Goal: Information Seeking & Learning: Learn about a topic

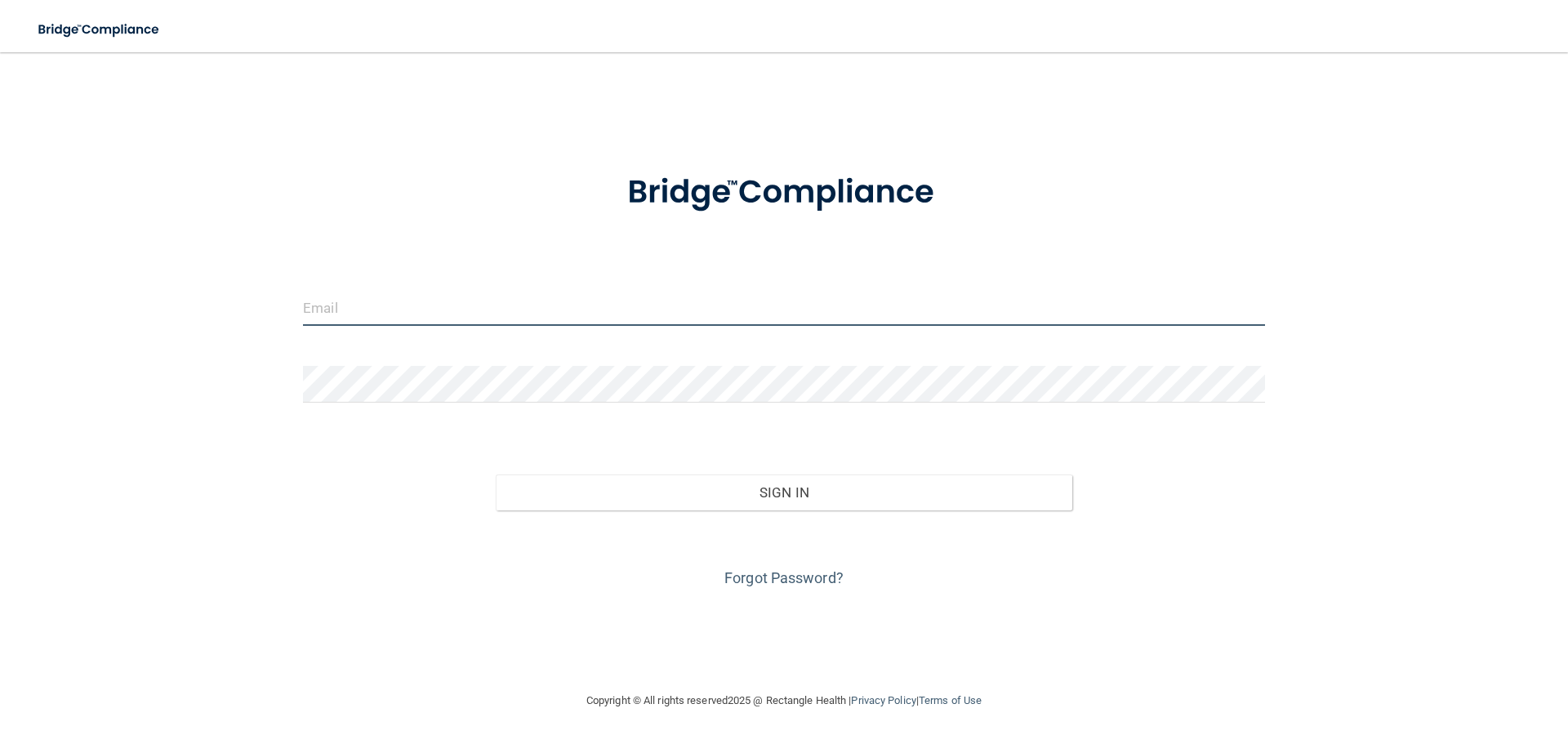
click at [350, 308] on input "email" at bounding box center [784, 307] width 962 height 37
type input "[EMAIL_ADDRESS][DOMAIN_NAME]"
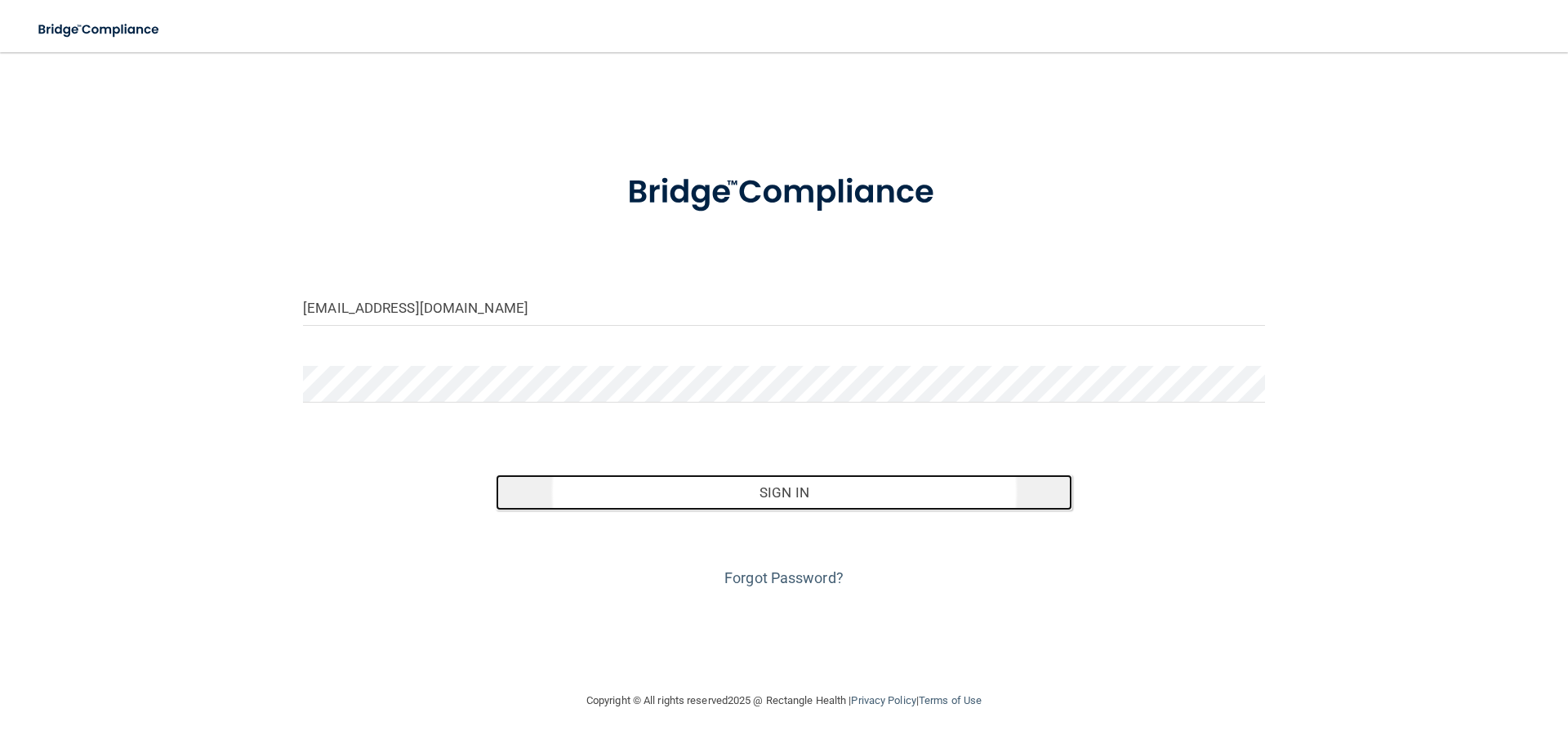
click at [784, 489] on button "Sign In" at bounding box center [784, 493] width 577 height 36
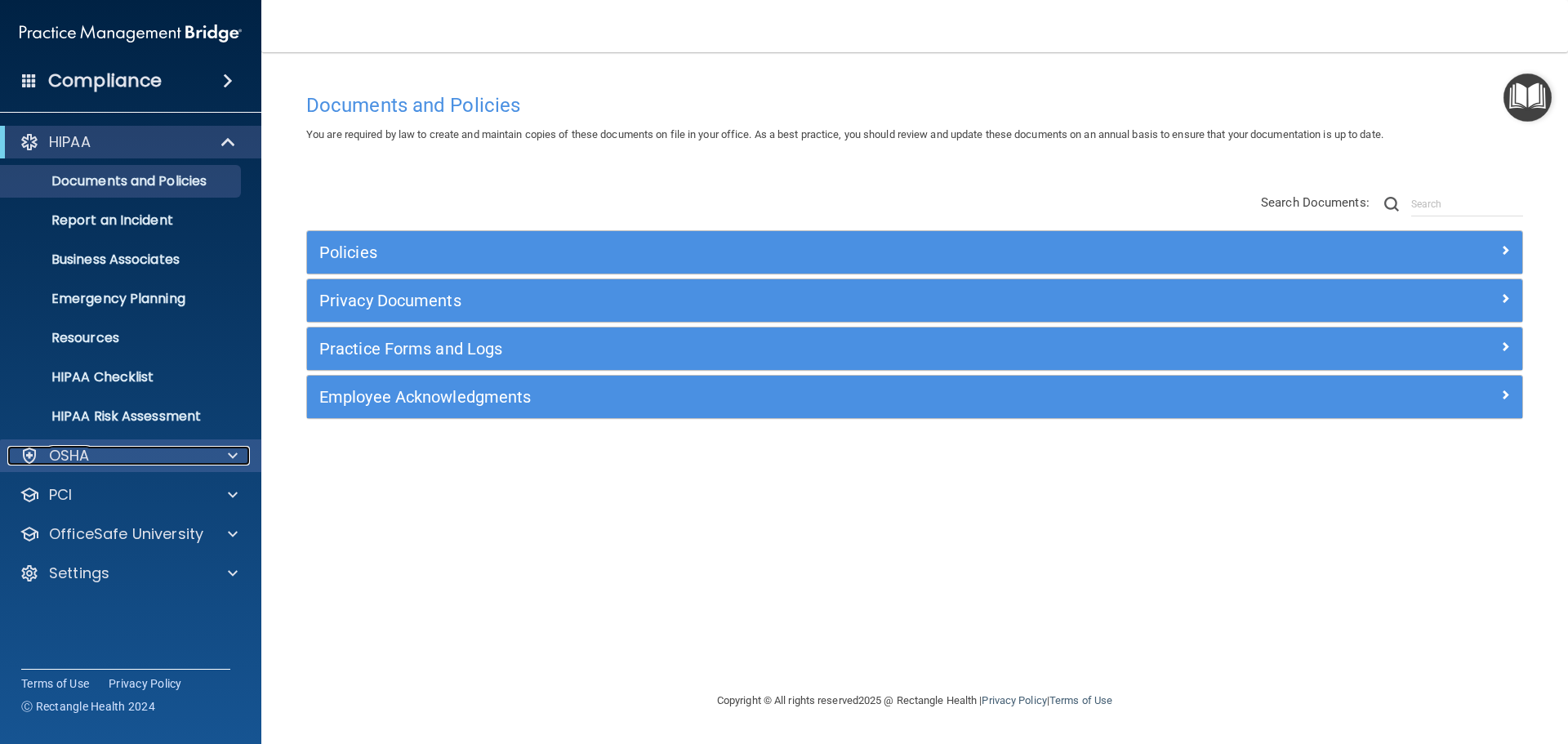
click at [96, 448] on div "OSHA" at bounding box center [108, 456] width 203 height 20
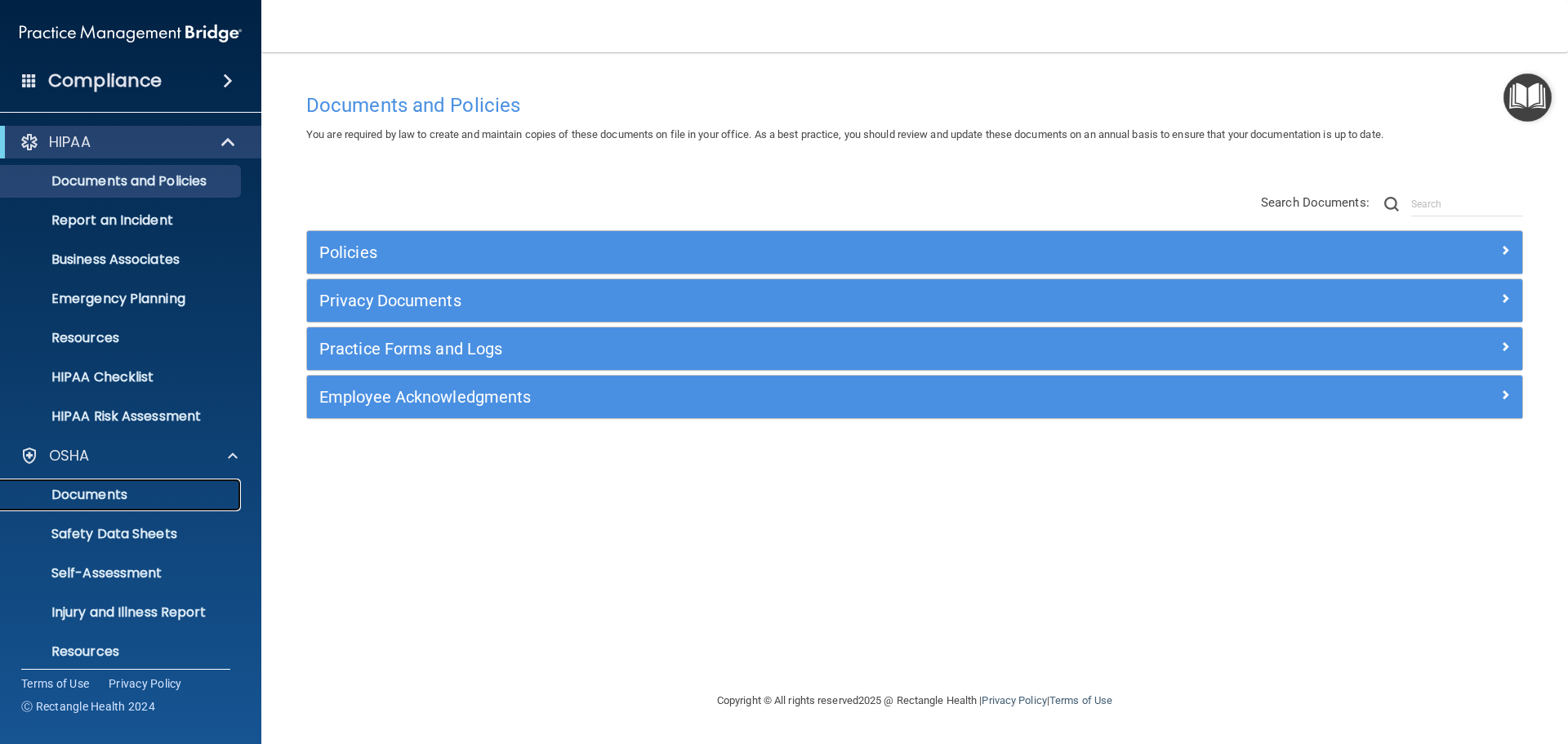
click at [63, 493] on p "Documents" at bounding box center [122, 495] width 223 height 16
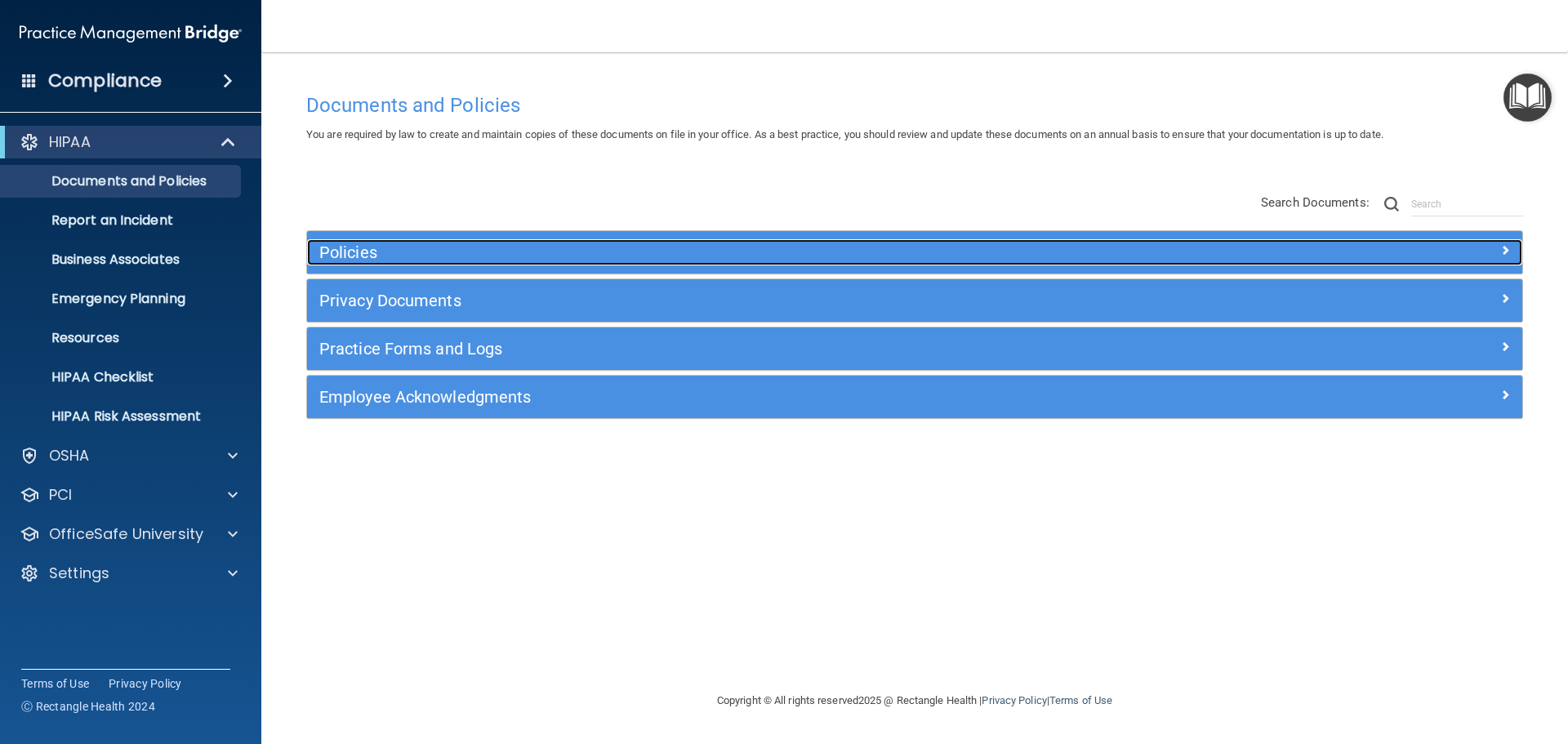
click at [1503, 253] on span at bounding box center [1506, 250] width 10 height 20
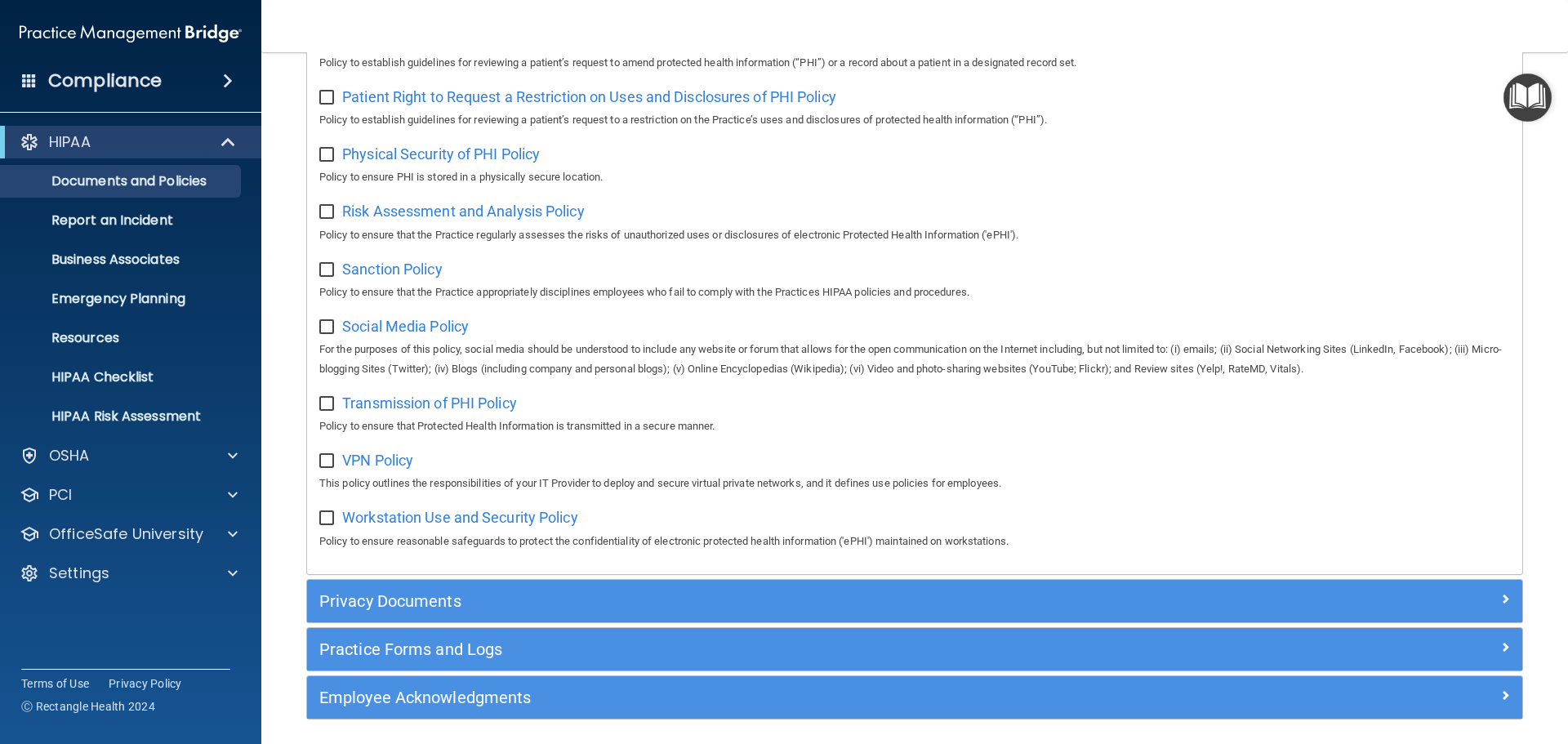
scroll to position [1092, 0]
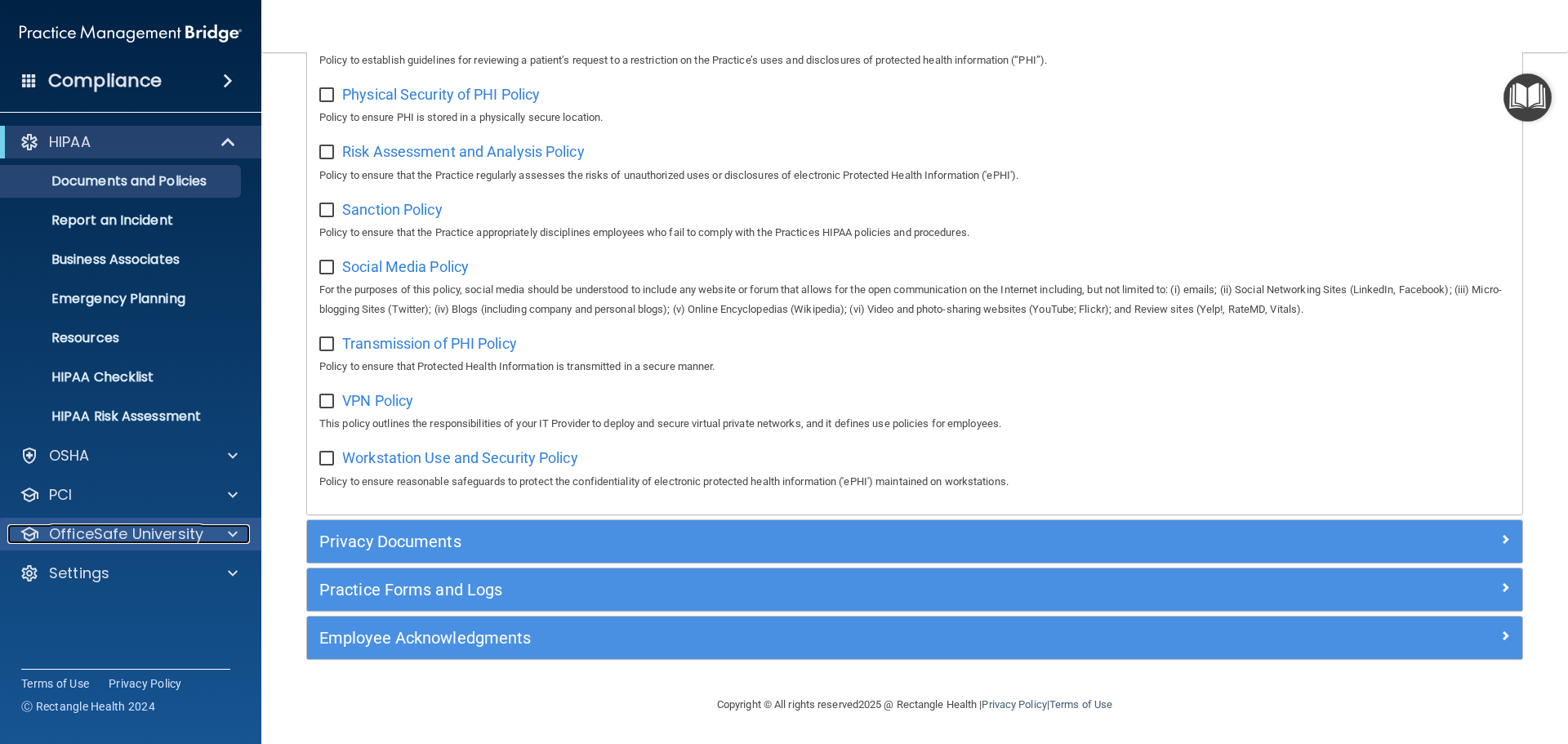
click at [120, 530] on p "OfficeSafe University" at bounding box center [126, 534] width 154 height 20
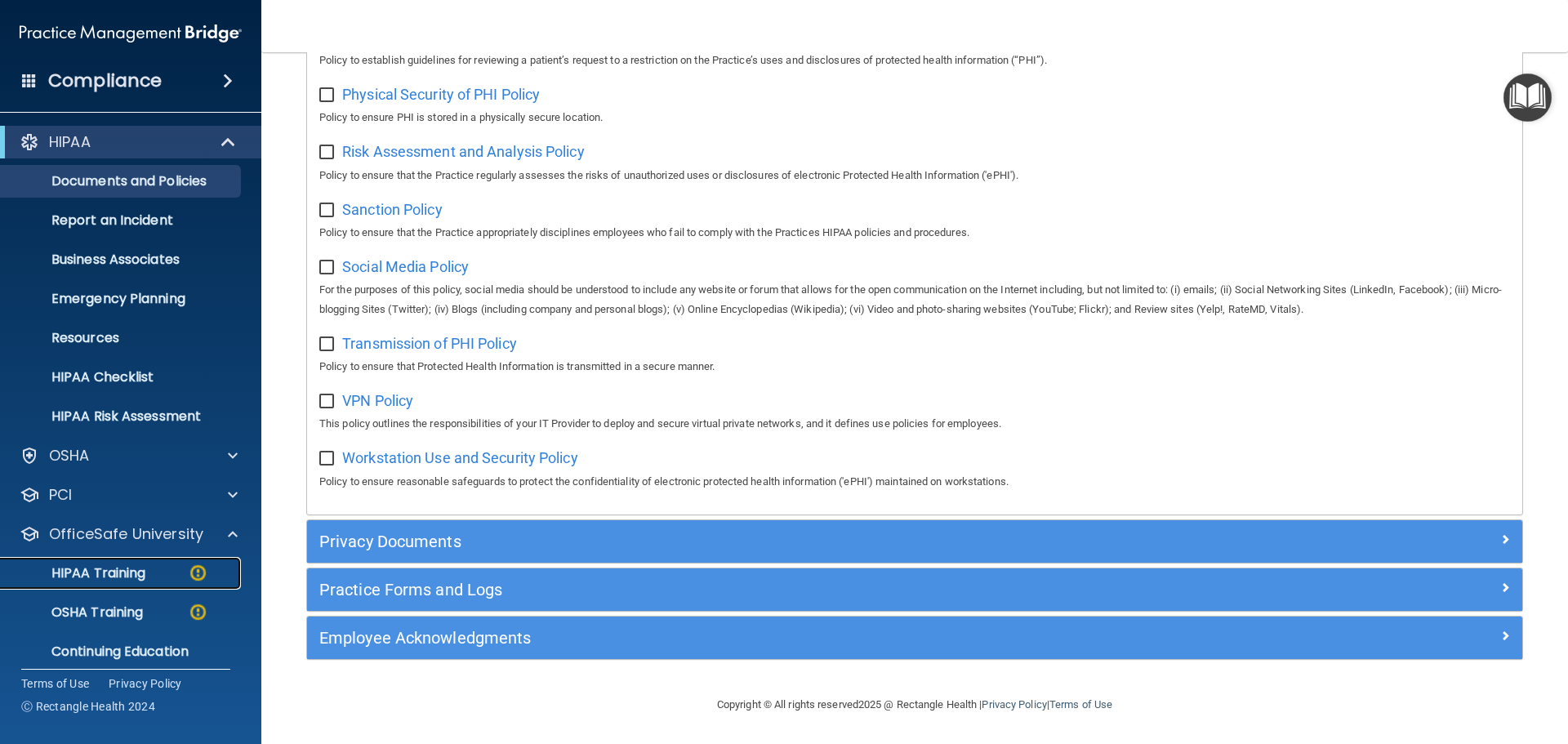
click at [125, 568] on p "HIPAA Training" at bounding box center [78, 573] width 135 height 16
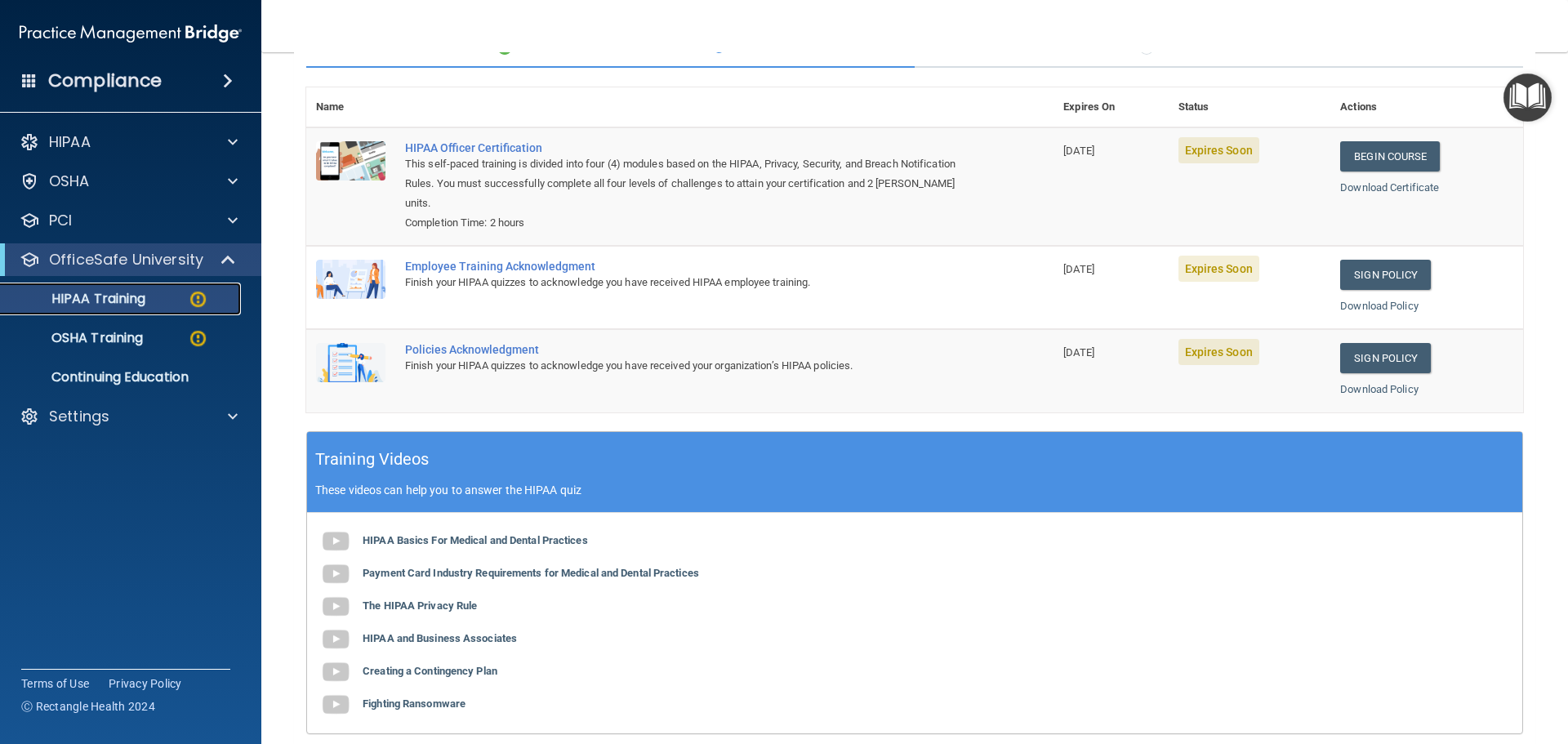
scroll to position [154, 0]
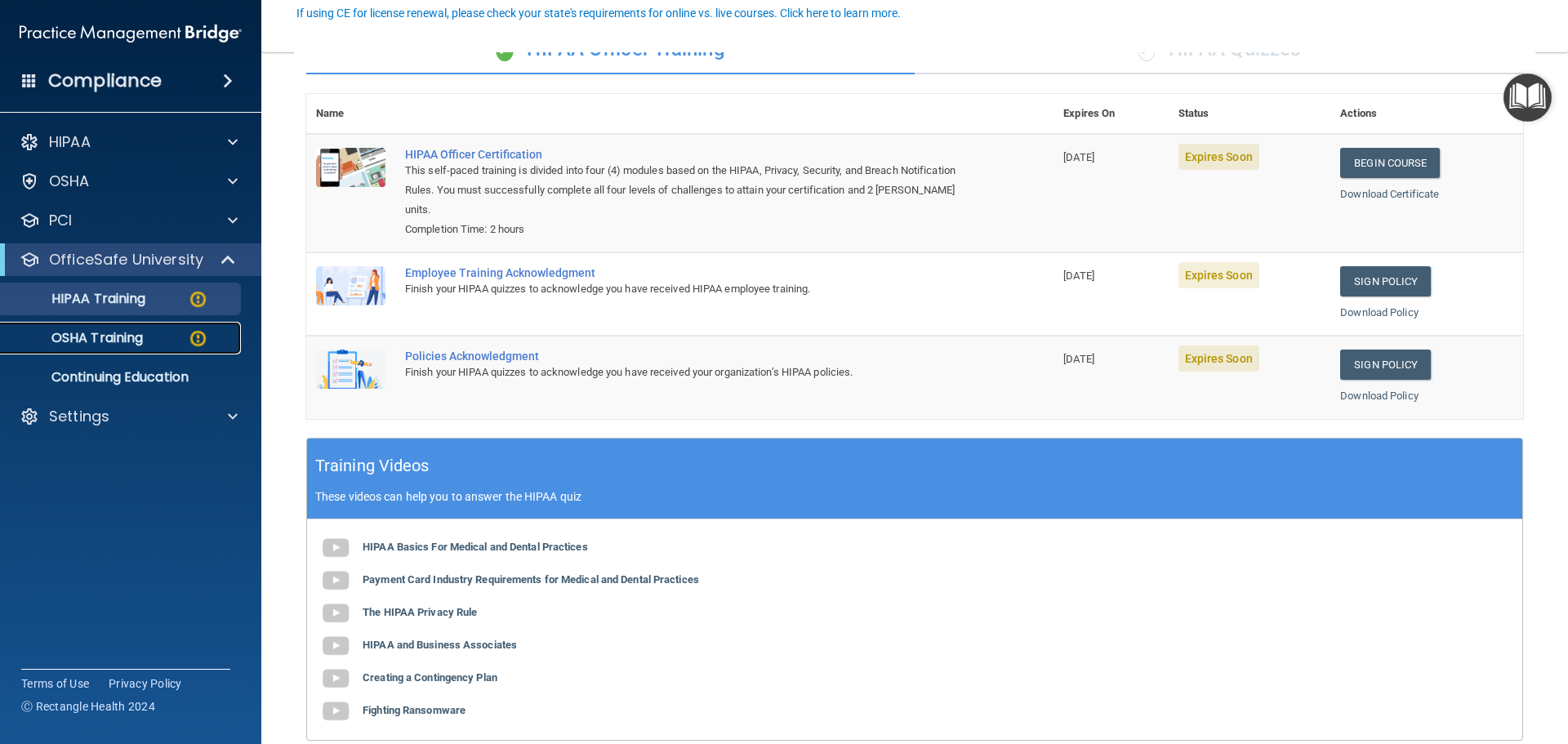
click at [118, 344] on p "OSHA Training" at bounding box center [76, 338] width 132 height 16
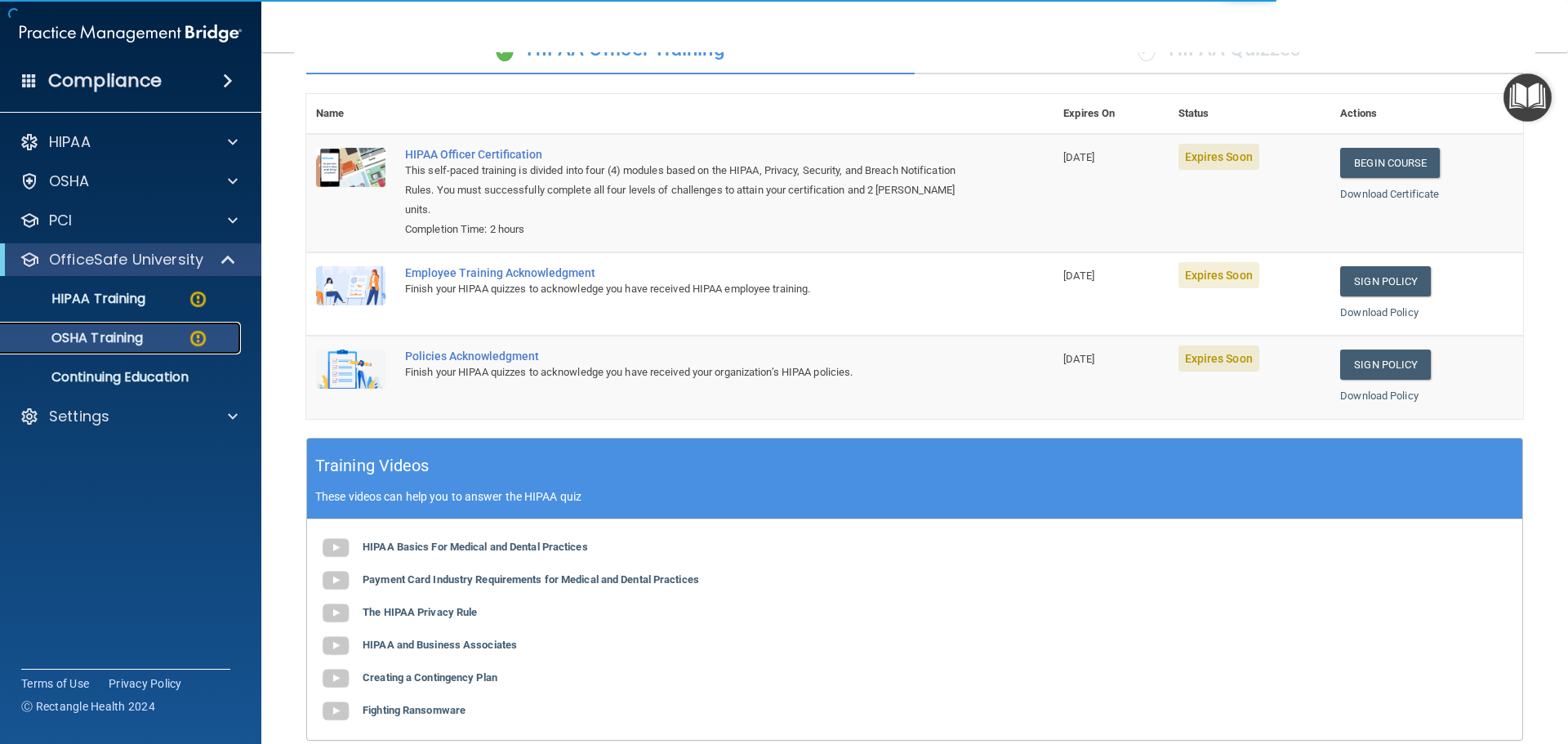
scroll to position [27, 0]
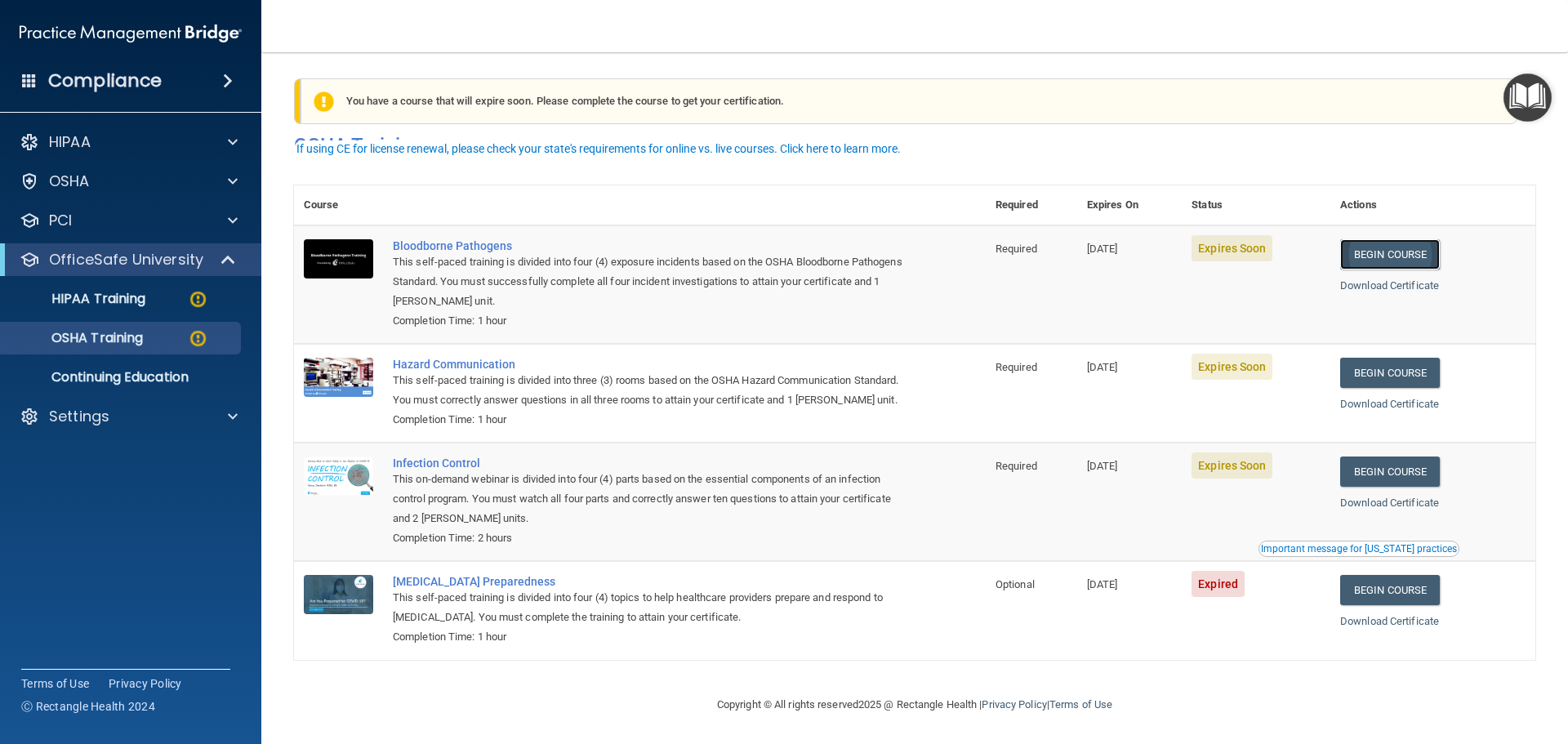
click at [1405, 239] on link "Begin Course" at bounding box center [1390, 254] width 99 height 30
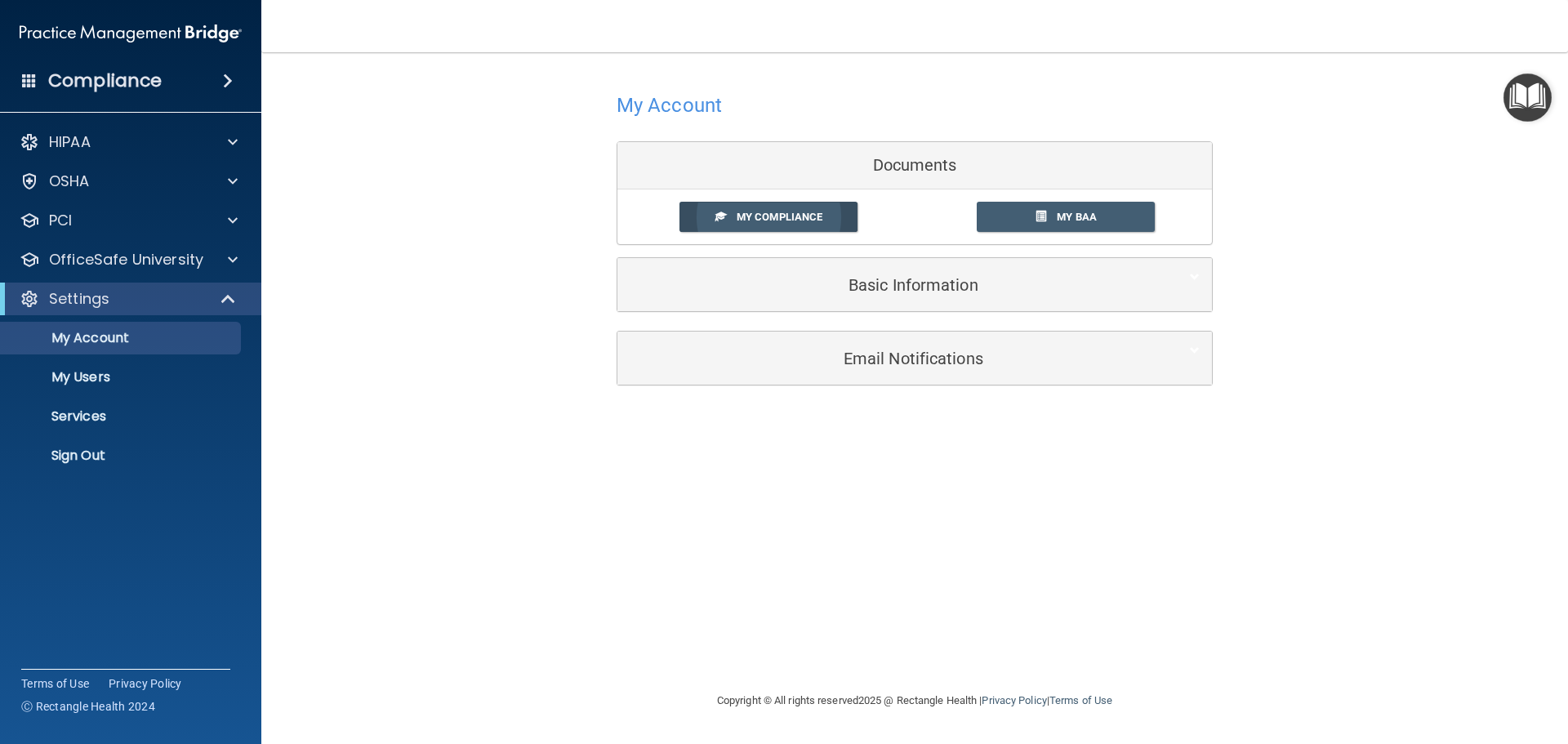
click at [770, 209] on link "My Compliance" at bounding box center [769, 217] width 179 height 30
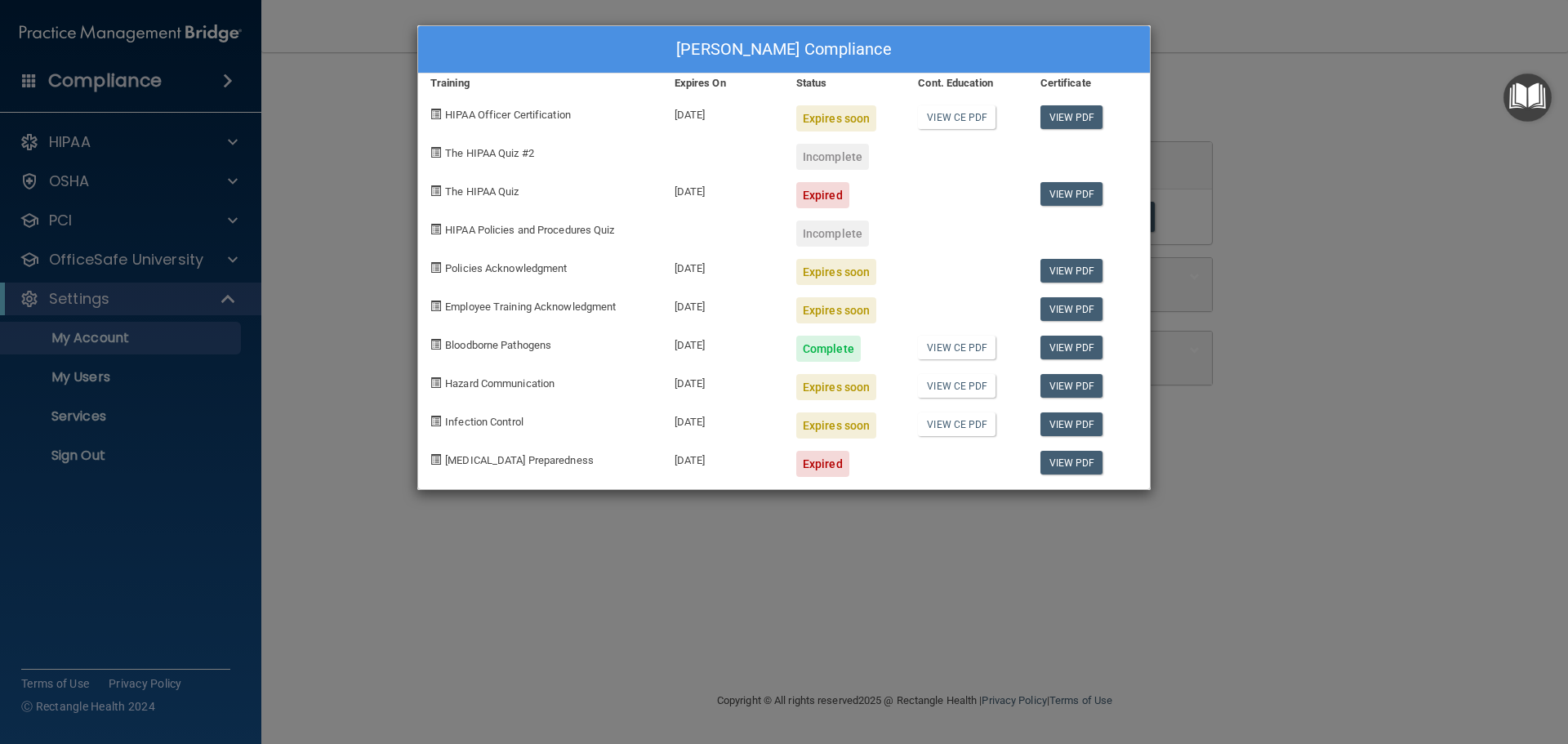
click at [1270, 383] on div "Natalie James's Compliance Training Expires On Status Cont. Education Certifica…" at bounding box center [784, 372] width 1568 height 744
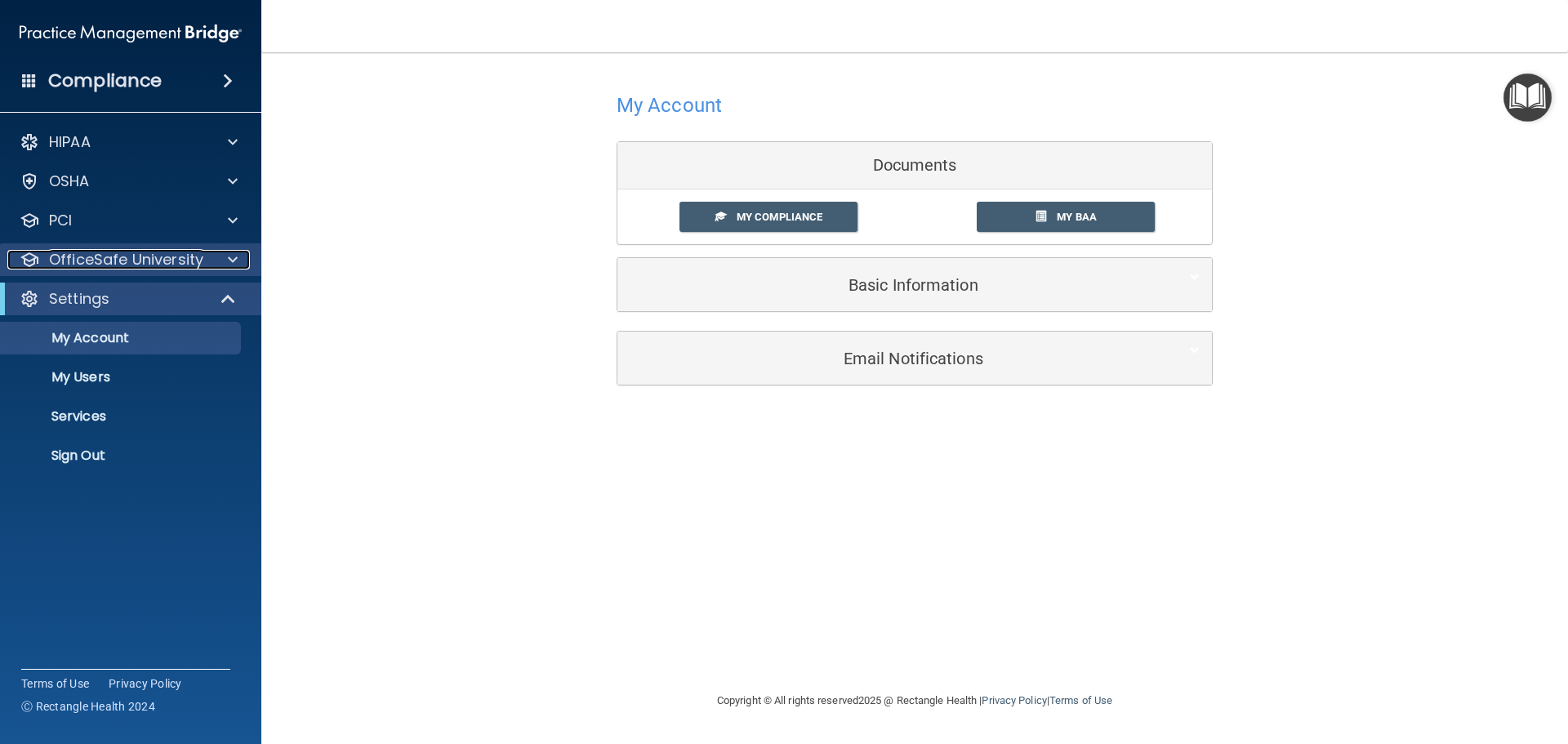
click at [102, 263] on p "OfficeSafe University" at bounding box center [126, 259] width 154 height 20
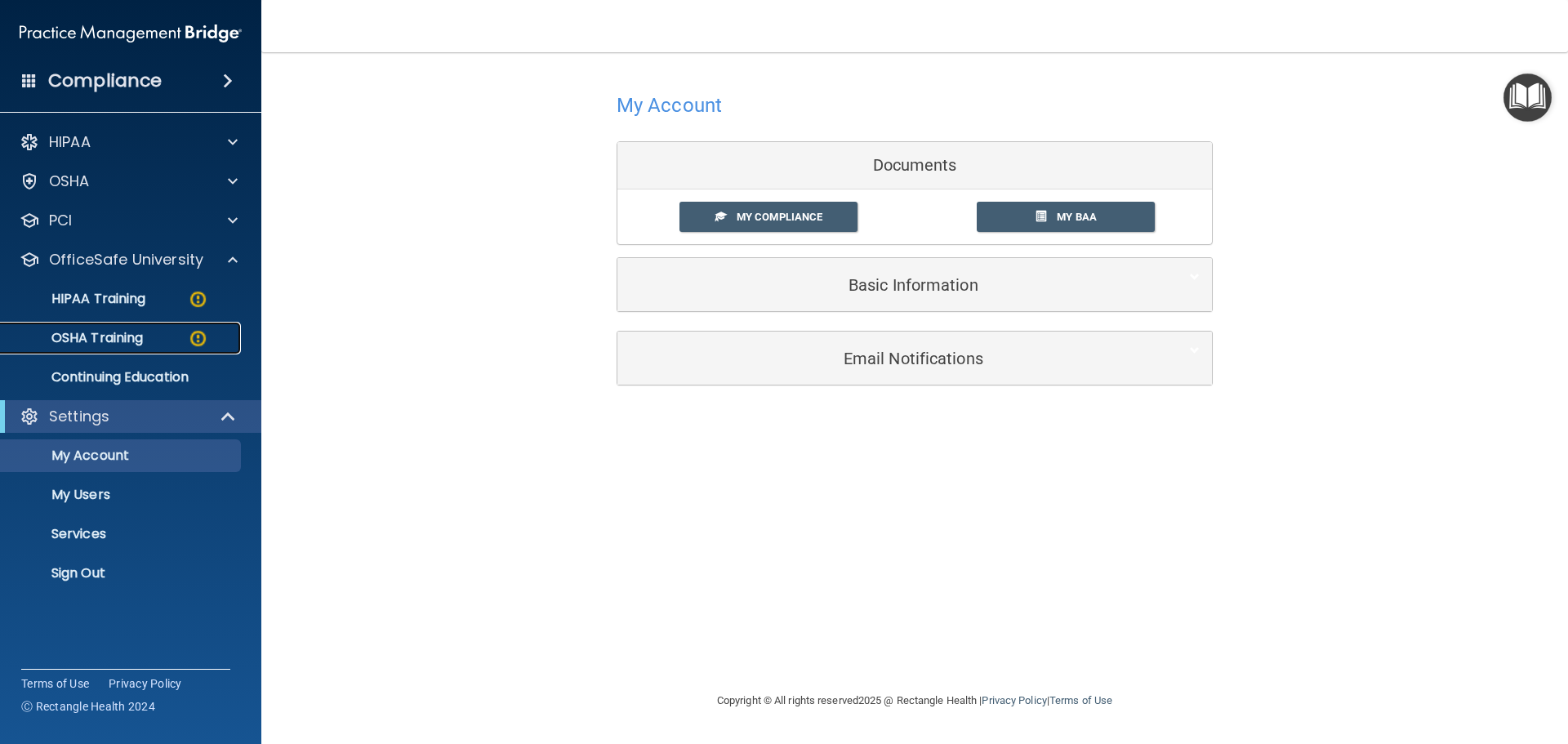
click at [105, 330] on p "OSHA Training" at bounding box center [76, 338] width 132 height 16
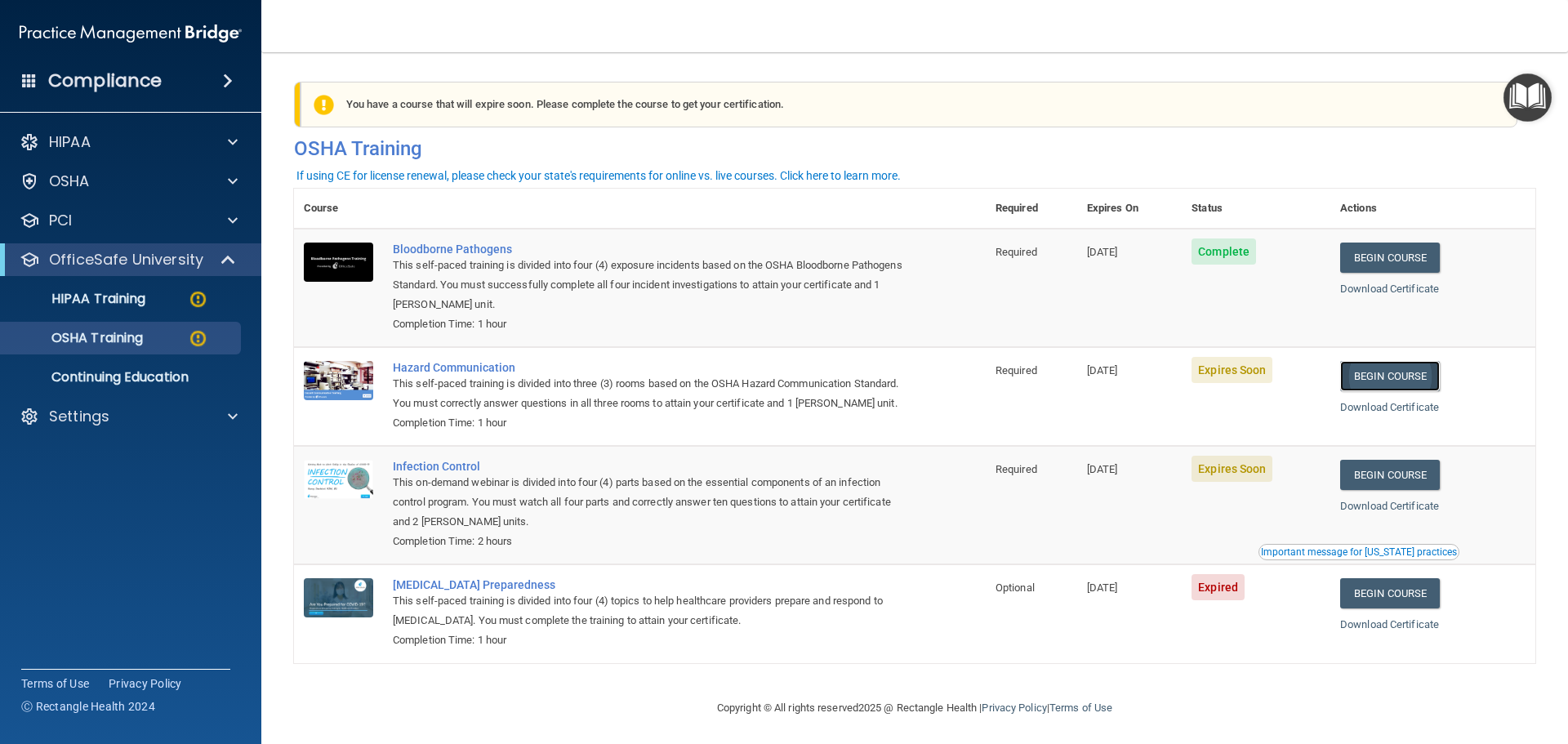
click at [1402, 375] on link "Begin Course" at bounding box center [1390, 376] width 99 height 30
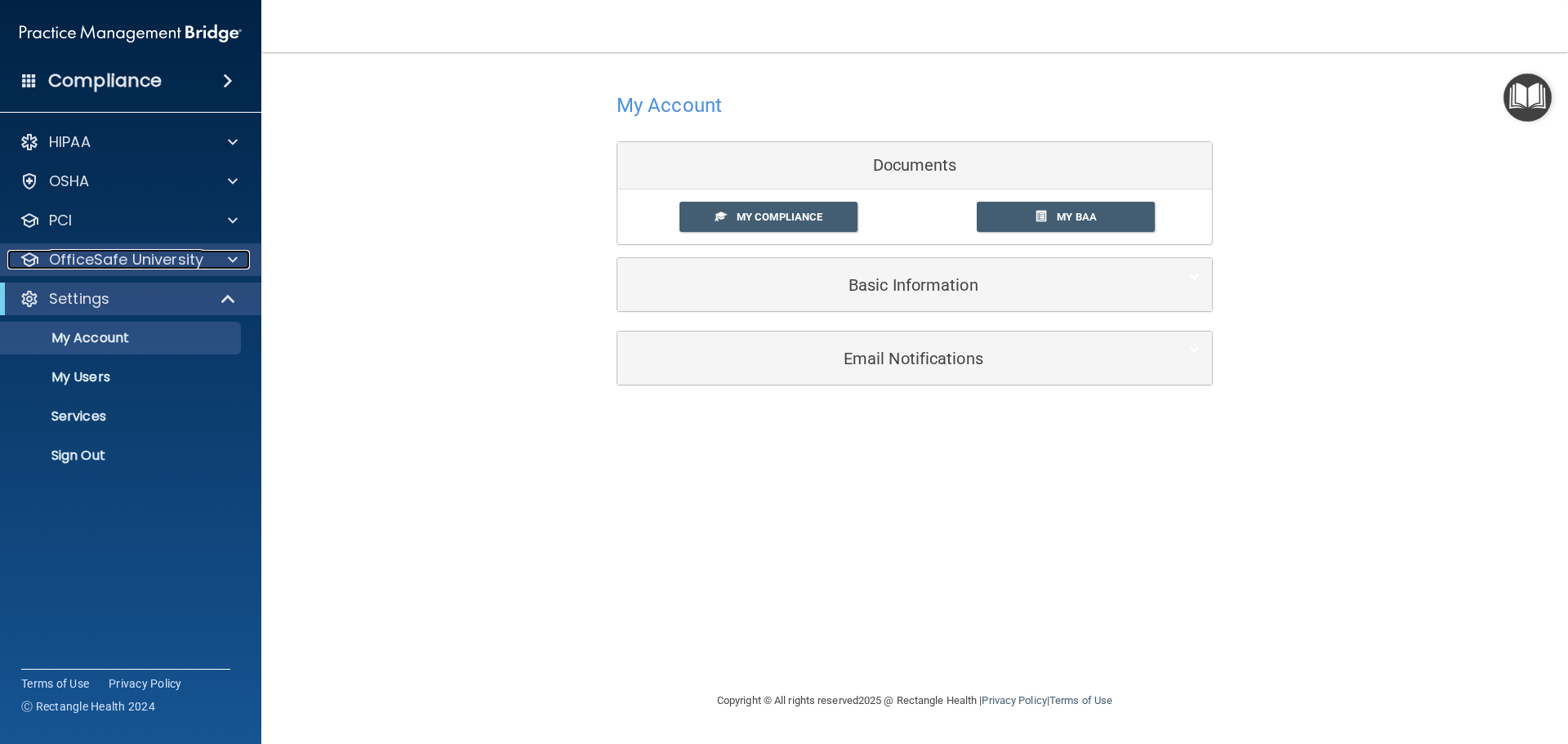
click at [110, 259] on p "OfficeSafe University" at bounding box center [126, 259] width 154 height 20
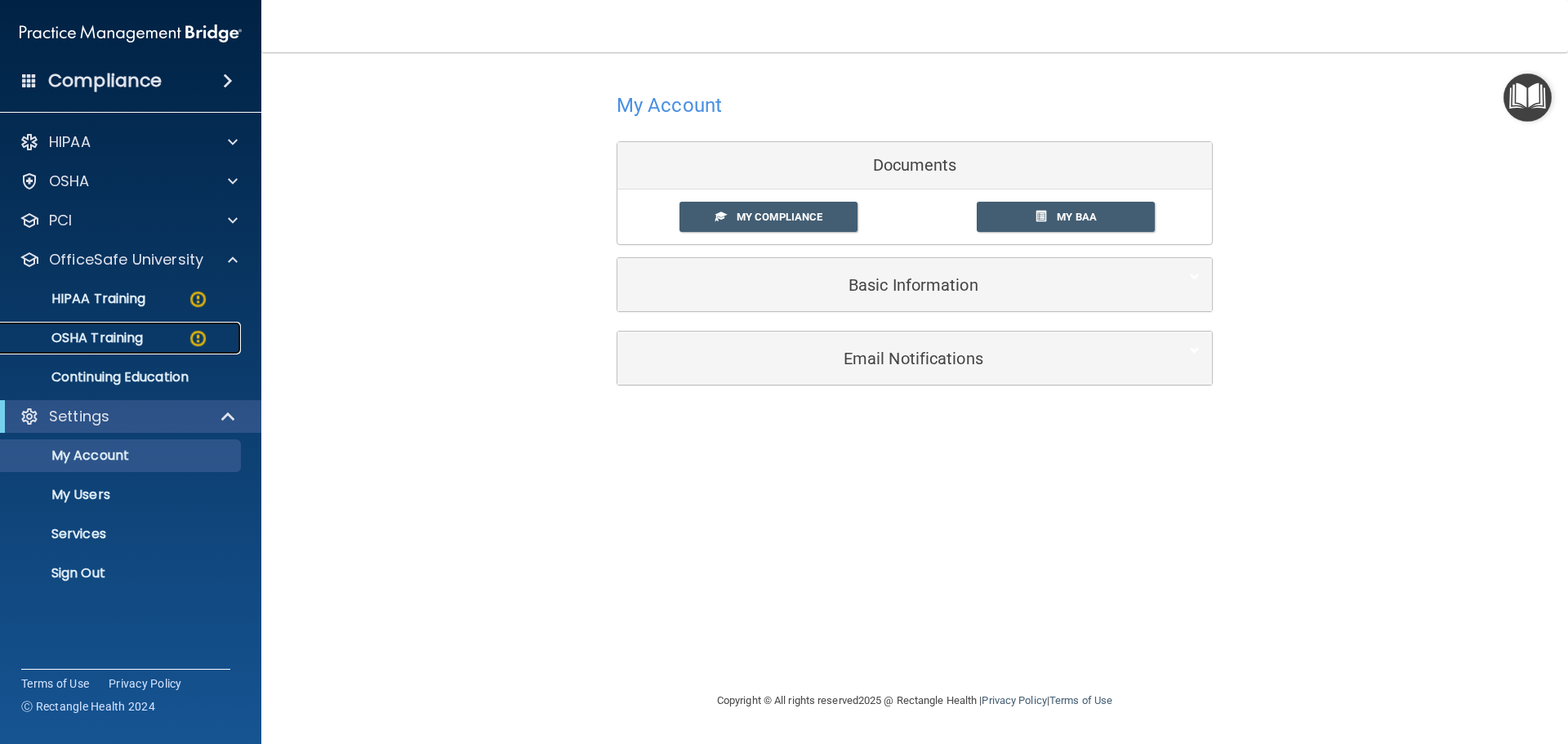
click at [122, 333] on p "OSHA Training" at bounding box center [76, 338] width 132 height 16
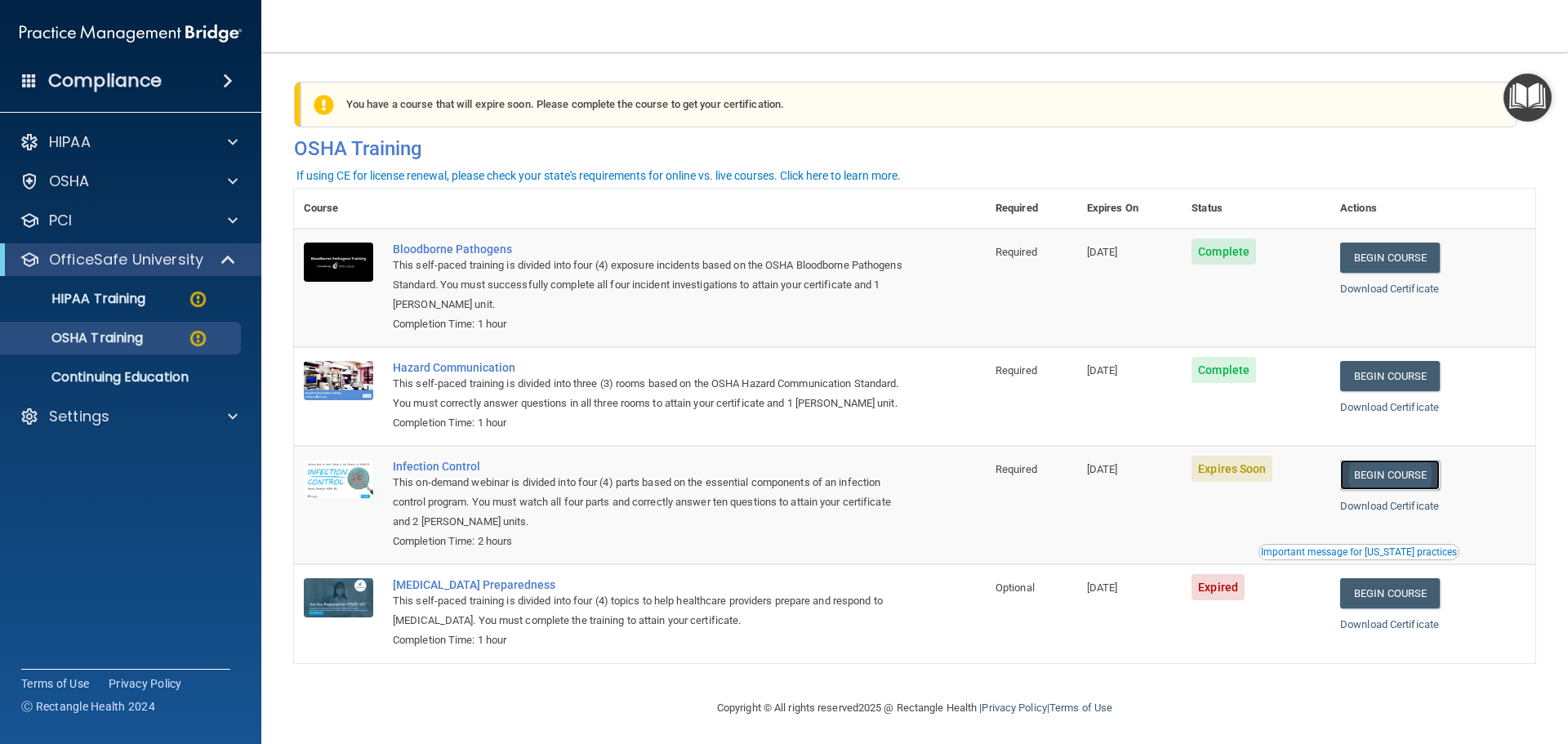
click at [1365, 490] on link "Begin Course" at bounding box center [1390, 475] width 99 height 30
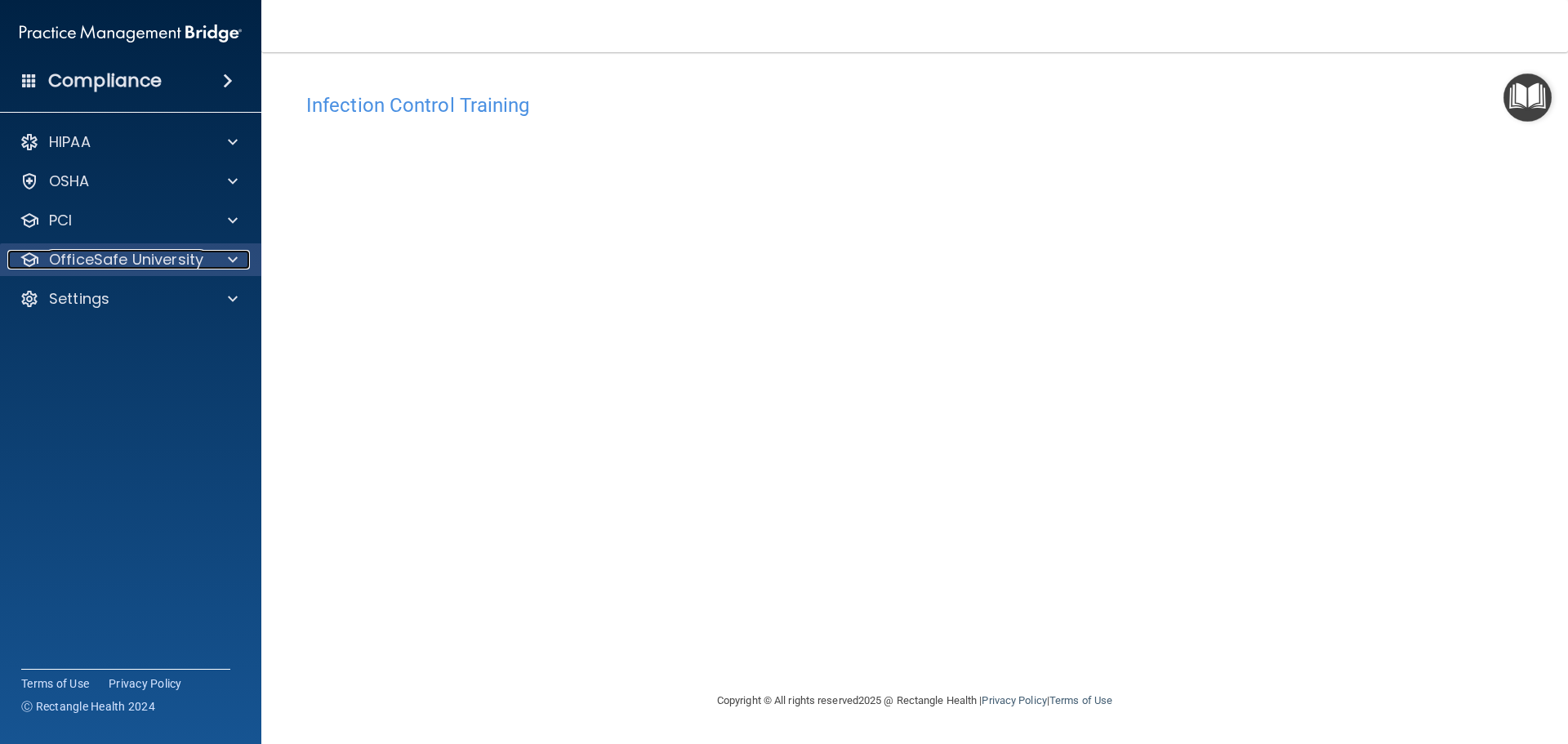
click at [97, 259] on p "OfficeSafe University" at bounding box center [126, 259] width 154 height 20
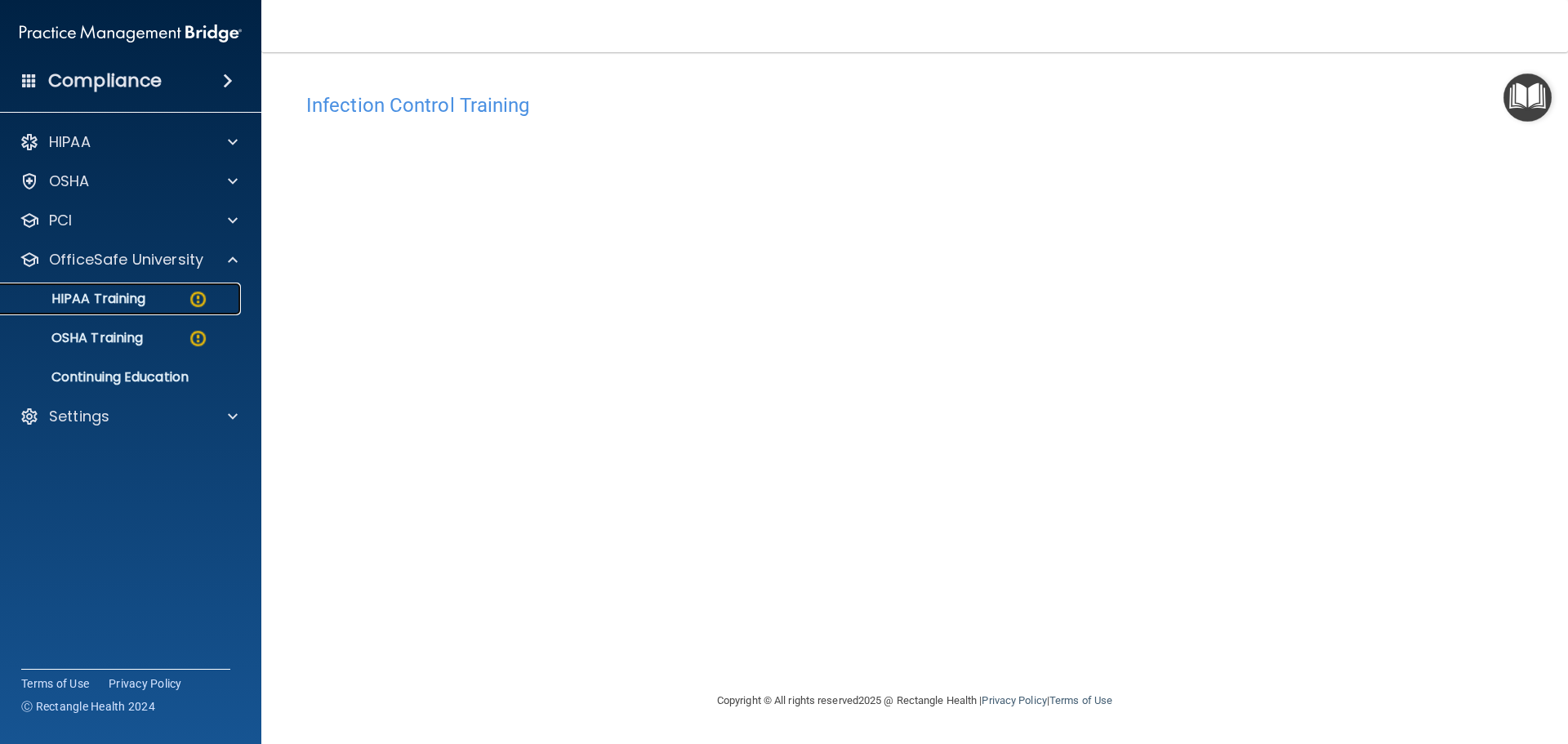
click at [116, 292] on p "HIPAA Training" at bounding box center [78, 299] width 135 height 16
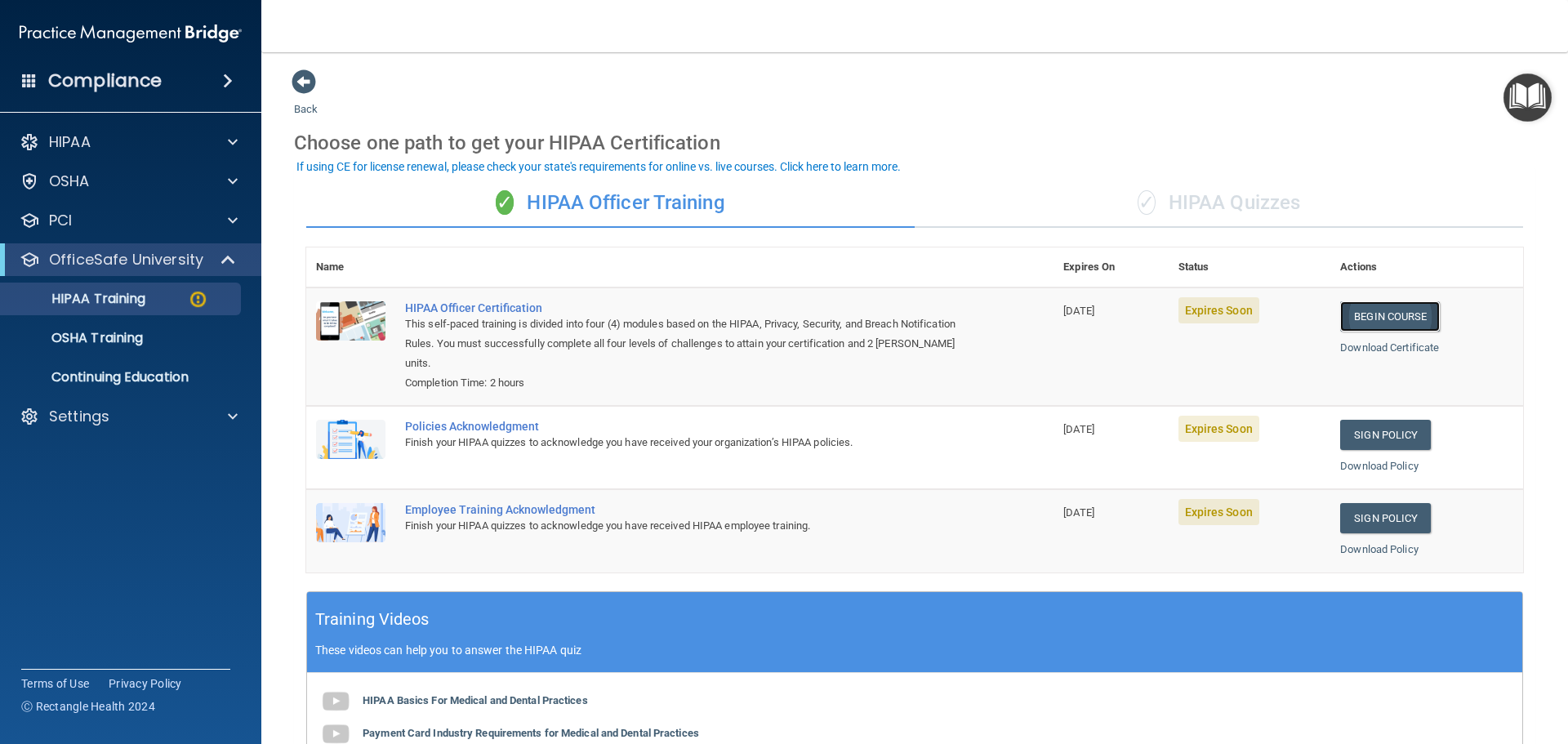
click at [1382, 324] on link "Begin Course" at bounding box center [1390, 316] width 99 height 30
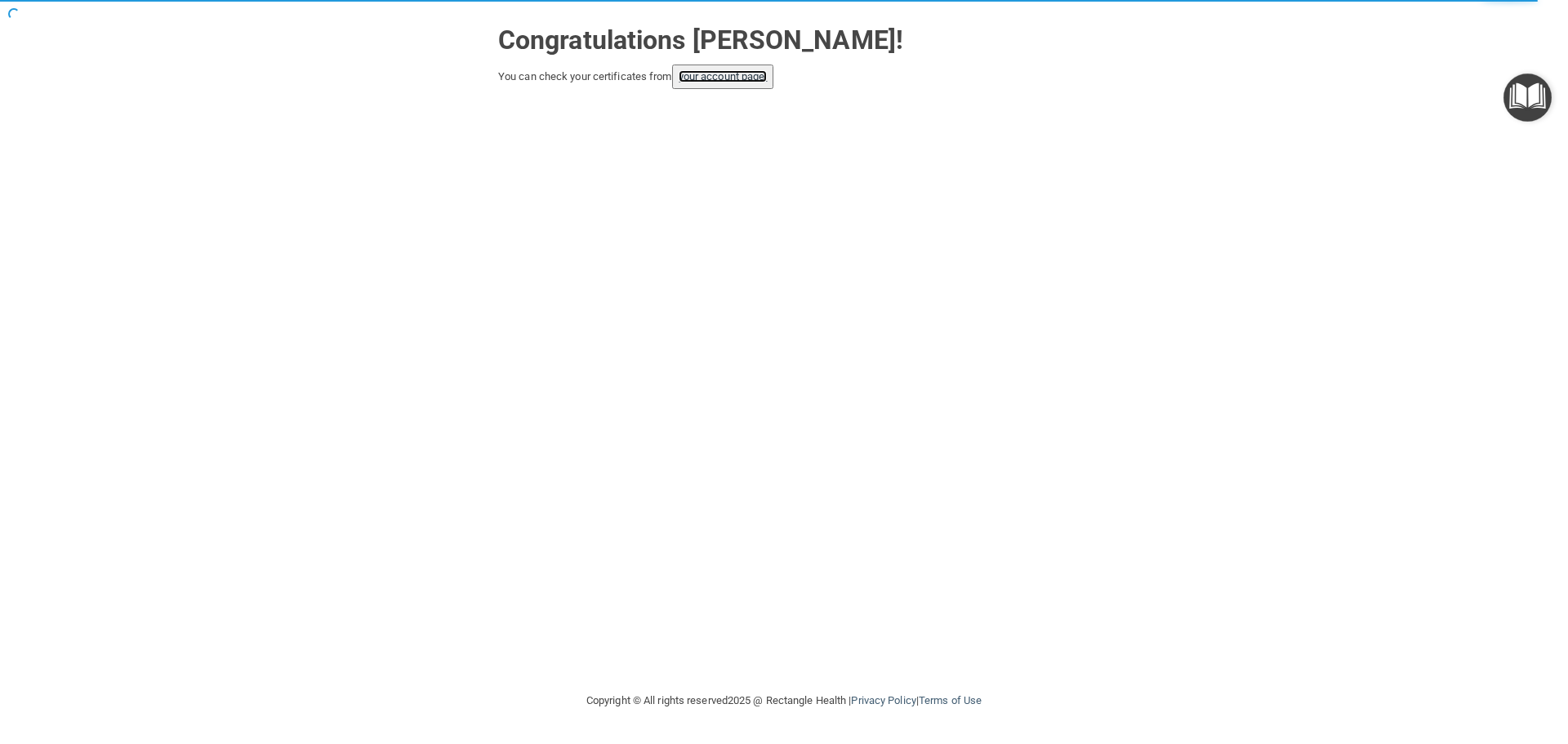
click at [749, 81] on link "your account page!" at bounding box center [723, 76] width 89 height 12
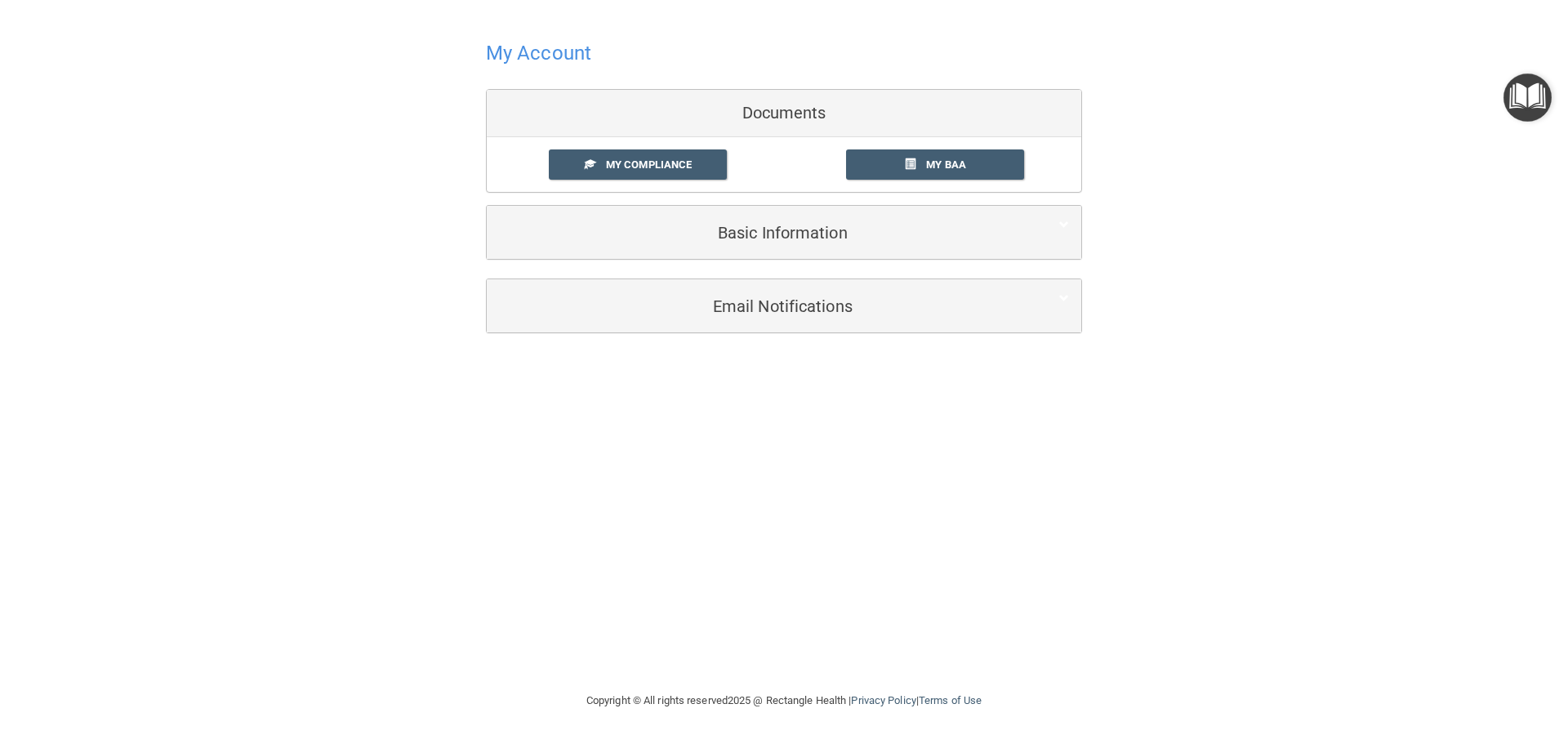
click at [563, 53] on h4 "My Account" at bounding box center [539, 53] width 105 height 21
click at [653, 163] on span "My Compliance" at bounding box center [649, 164] width 85 height 12
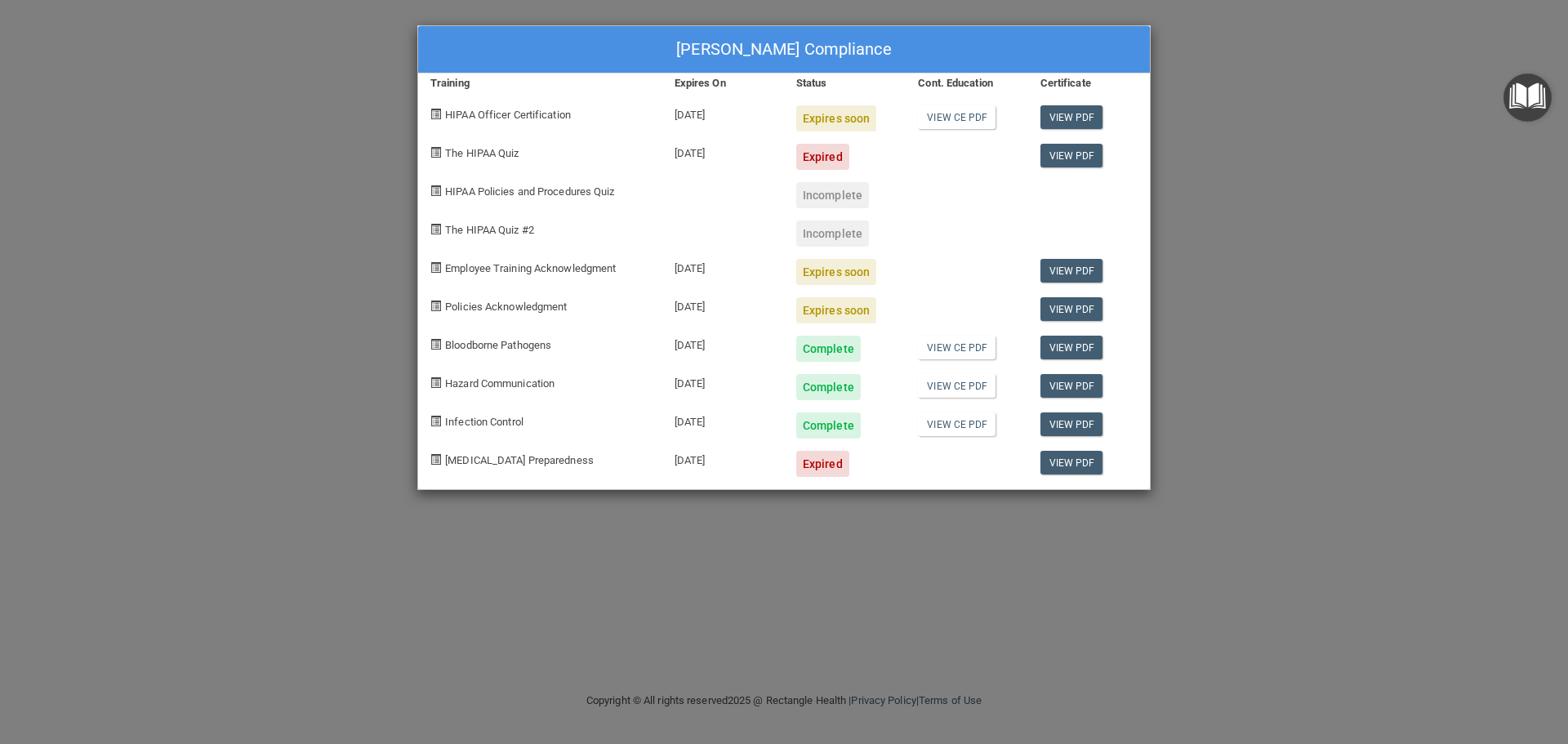
click at [1384, 211] on div "[PERSON_NAME] Compliance Training Expires On Status Cont. Education Certificate…" at bounding box center [784, 372] width 1568 height 744
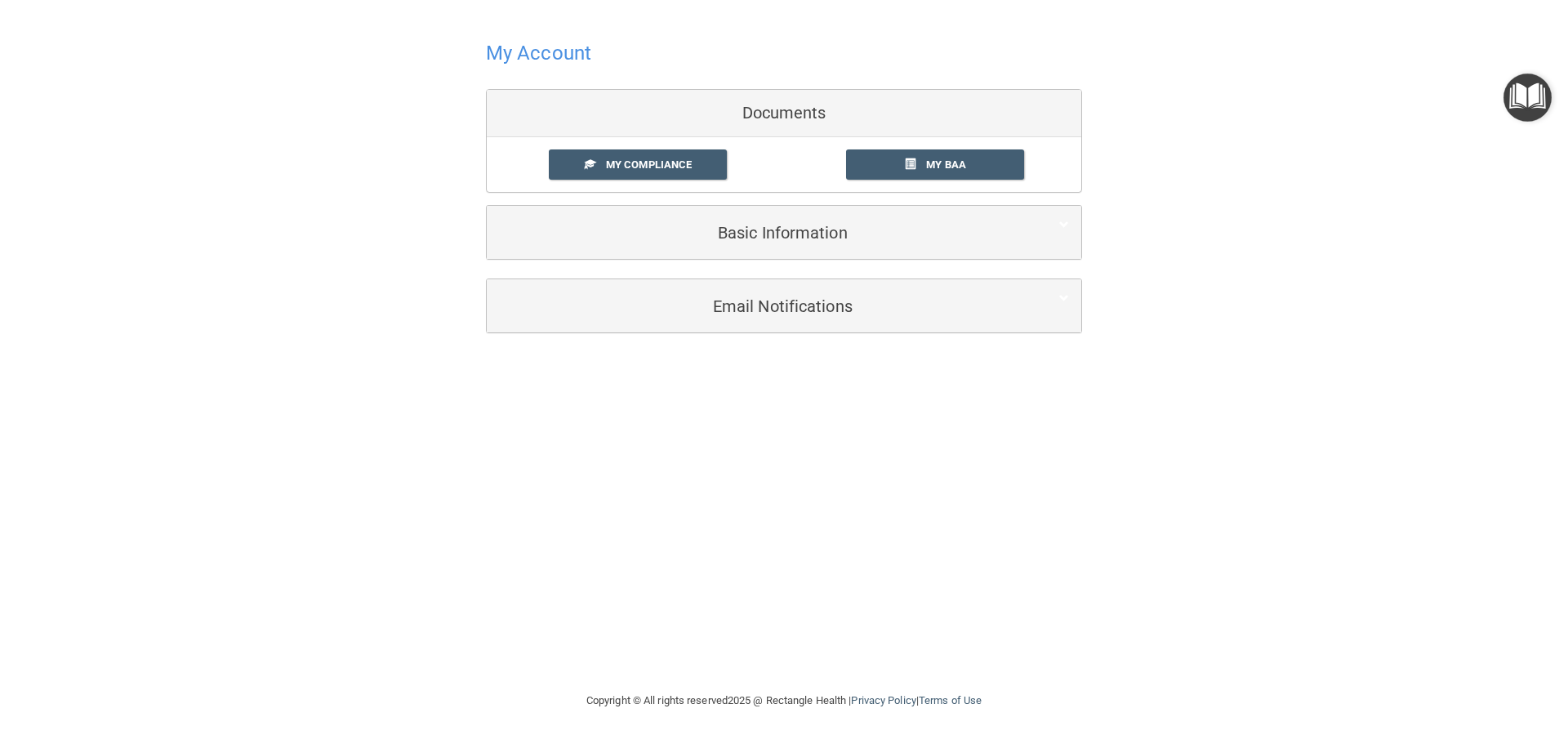
click at [540, 49] on h4 "My Account" at bounding box center [539, 53] width 105 height 21
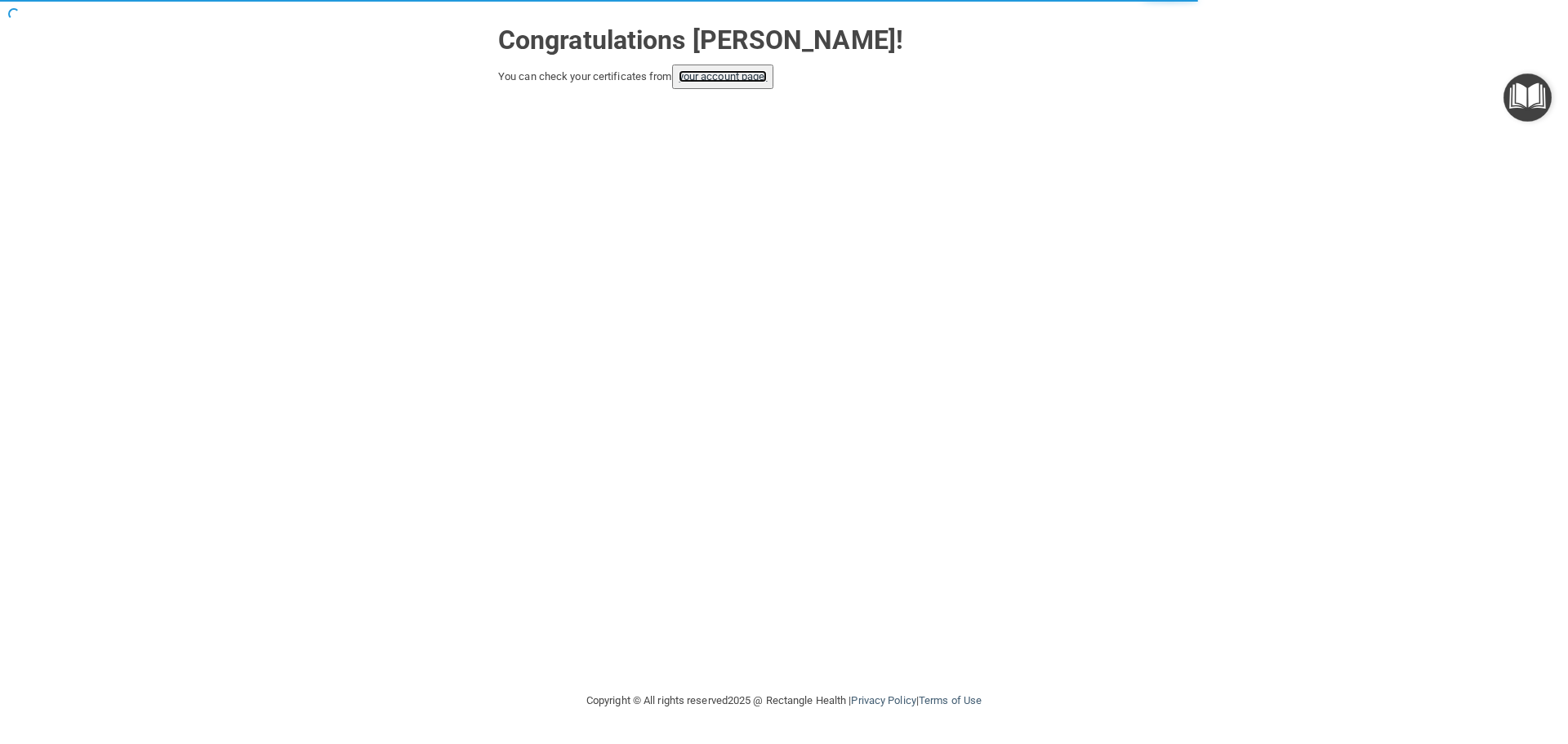
click at [767, 76] on link "your account page!" at bounding box center [723, 76] width 89 height 12
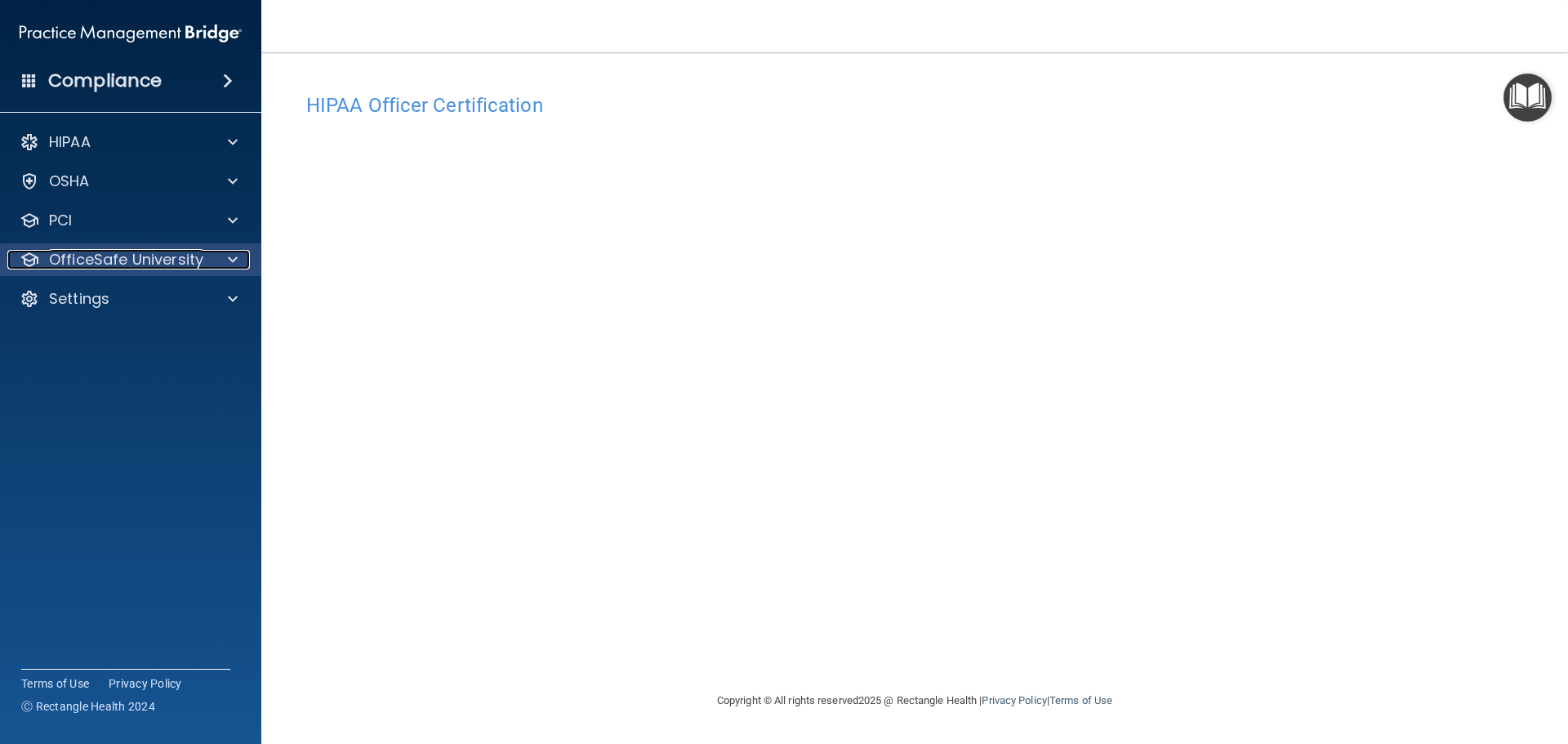
click at [105, 257] on p "OfficeSafe University" at bounding box center [126, 259] width 154 height 20
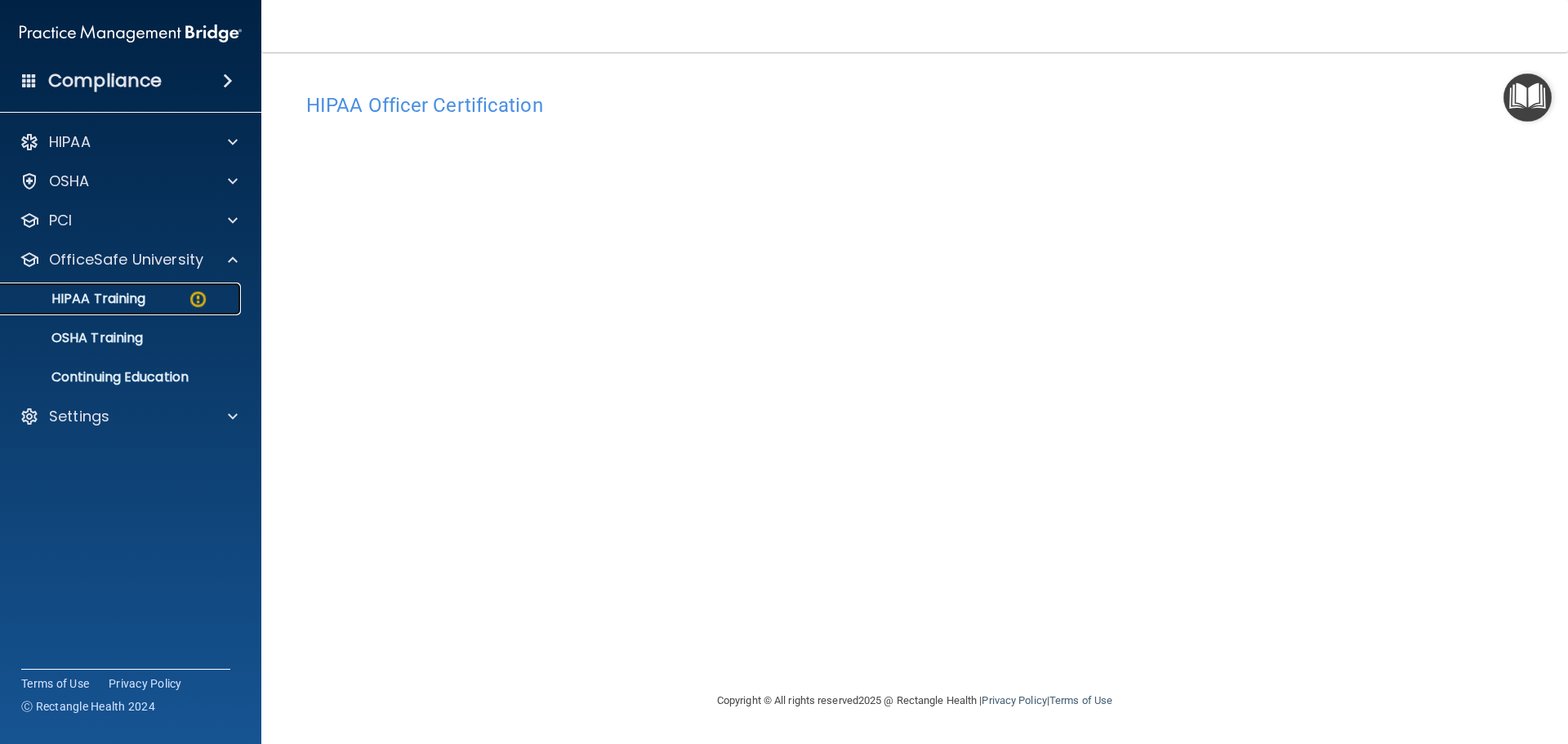
click at [131, 303] on p "HIPAA Training" at bounding box center [78, 299] width 135 height 16
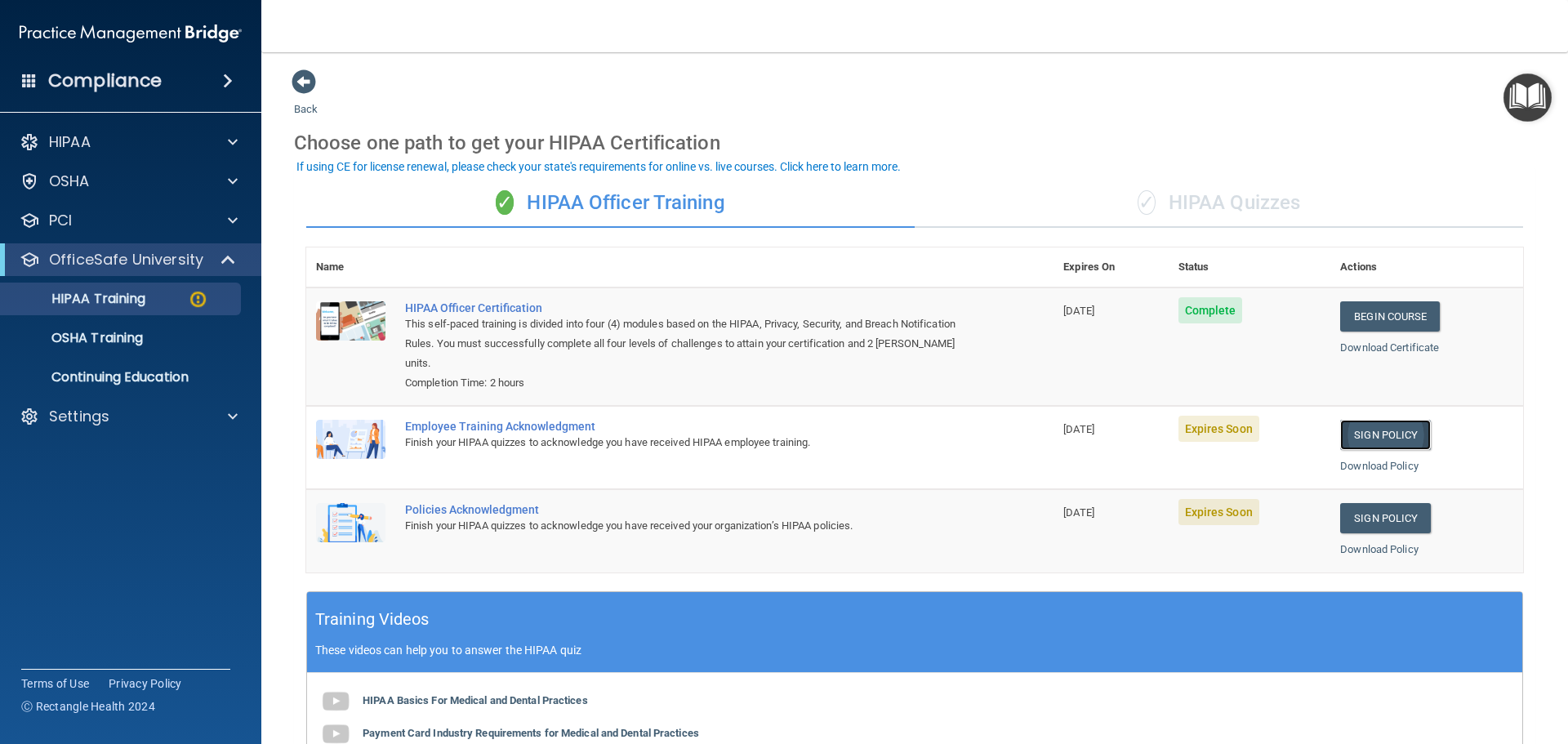
click at [1404, 428] on link "Sign Policy" at bounding box center [1386, 434] width 90 height 30
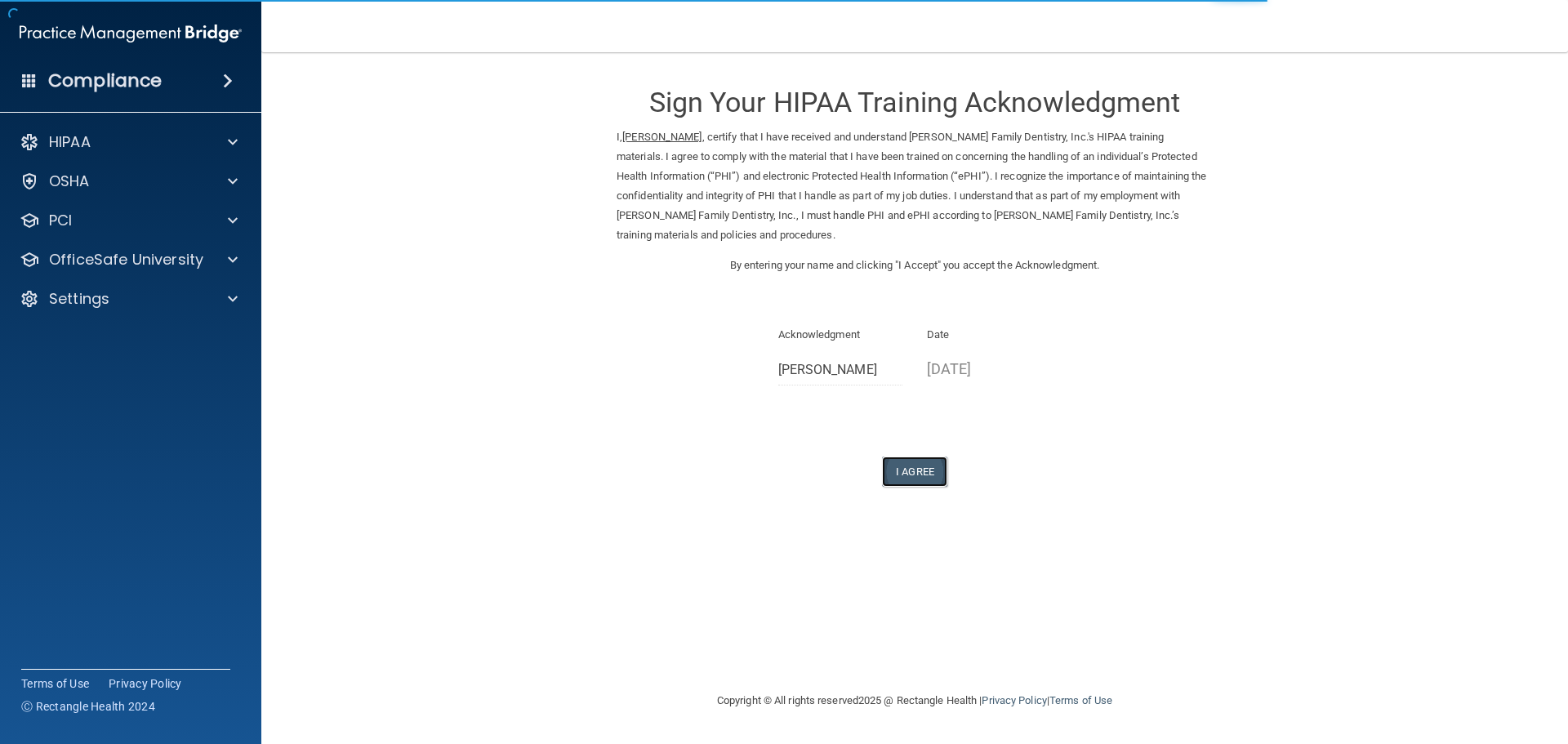
click at [915, 475] on button "I Agree" at bounding box center [915, 471] width 66 height 30
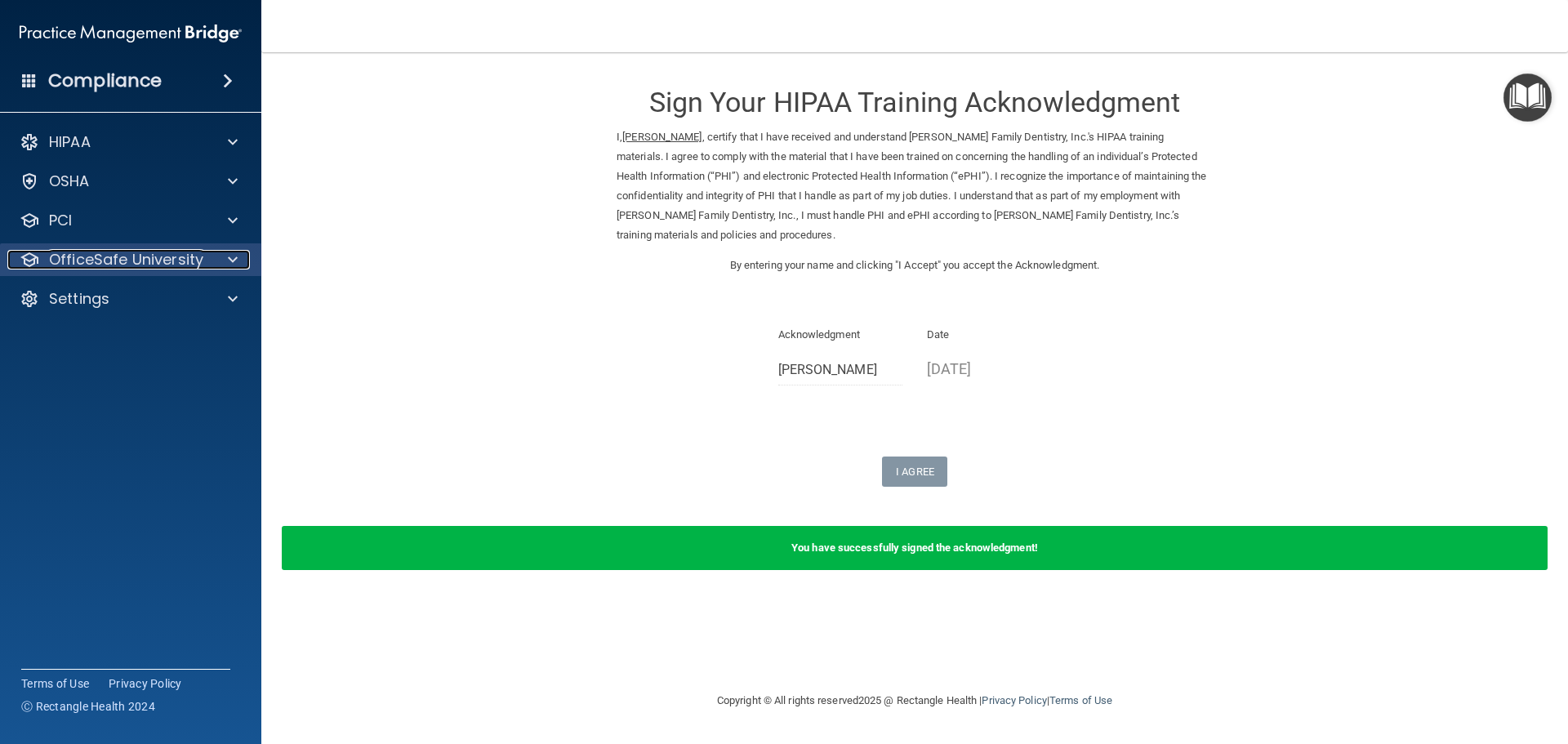
click at [79, 250] on p "OfficeSafe University" at bounding box center [126, 259] width 154 height 20
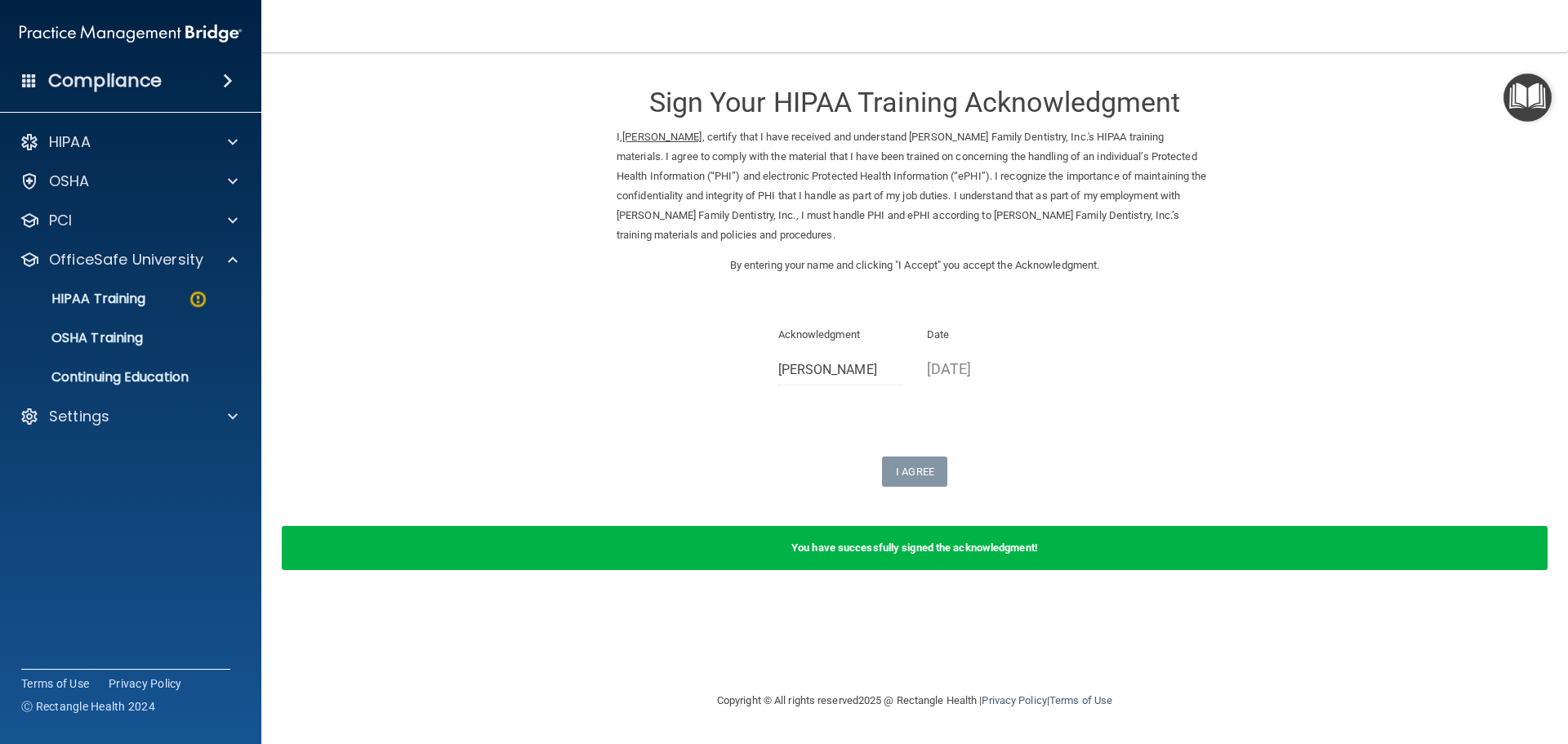
click at [85, 281] on ul "HIPAA Training OSHA Training Continuing Education" at bounding box center [131, 334] width 296 height 117
click at [87, 289] on link "HIPAA Training" at bounding box center [112, 299] width 257 height 33
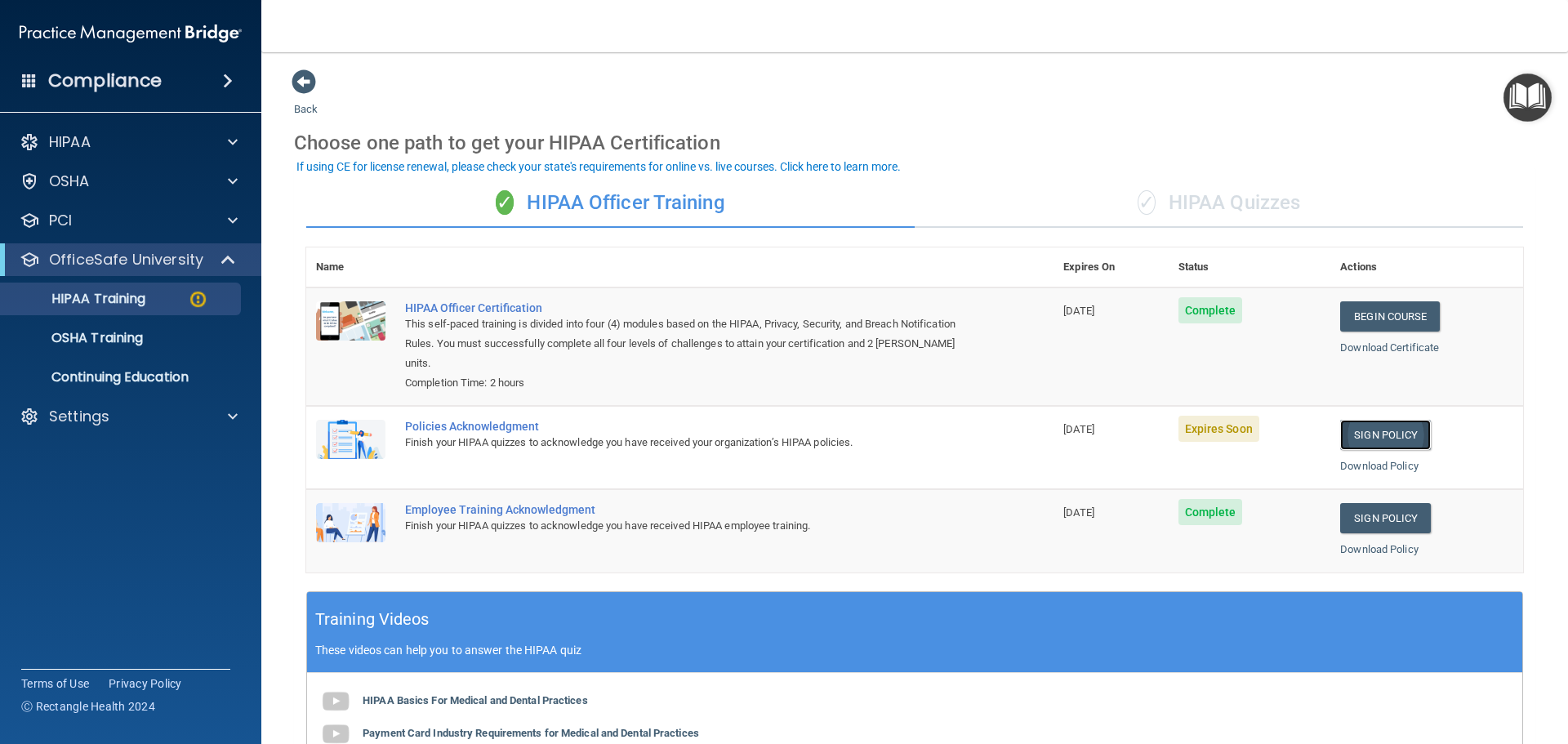
click at [1370, 437] on link "Sign Policy" at bounding box center [1386, 434] width 90 height 30
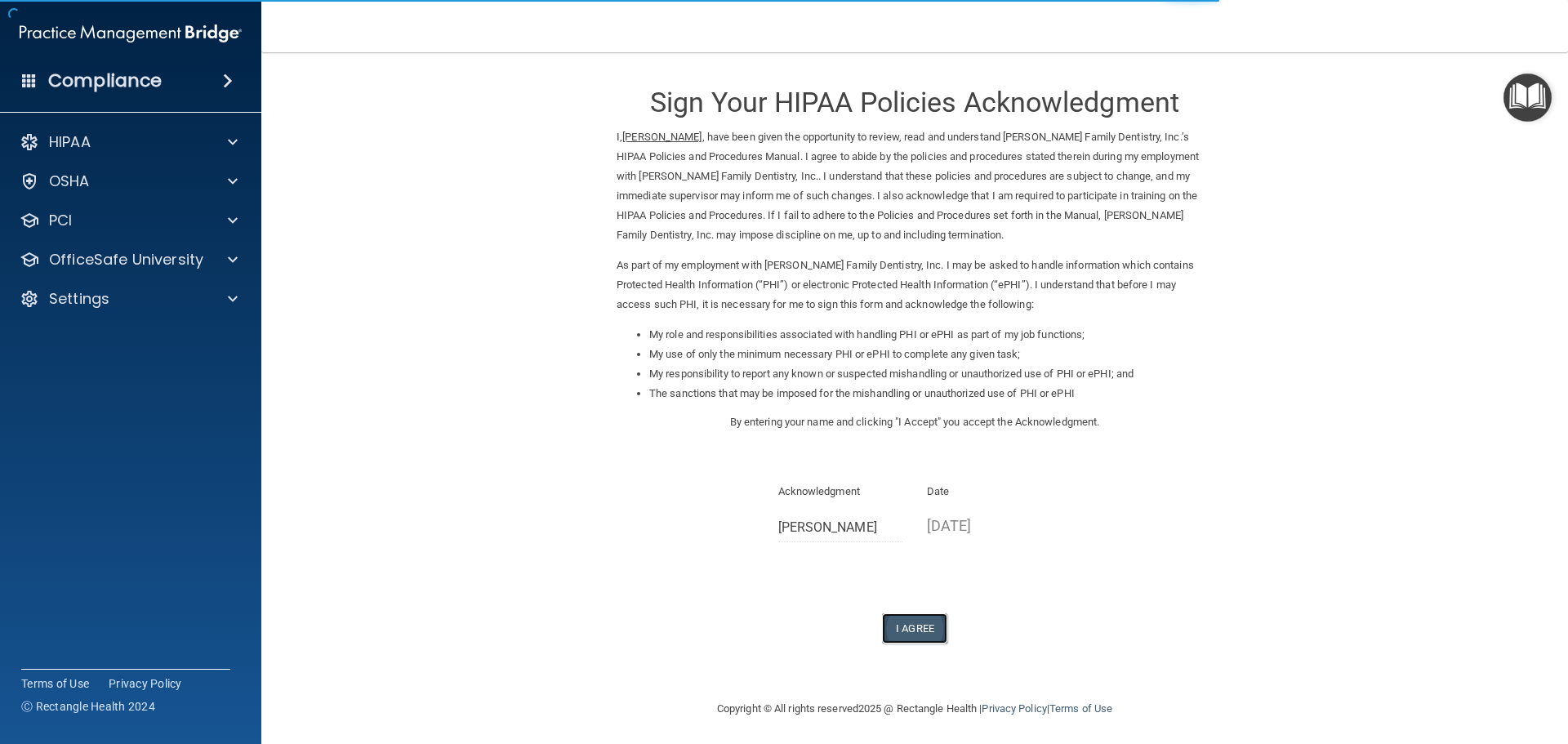
click at [909, 626] on button "I Agree" at bounding box center [915, 628] width 66 height 30
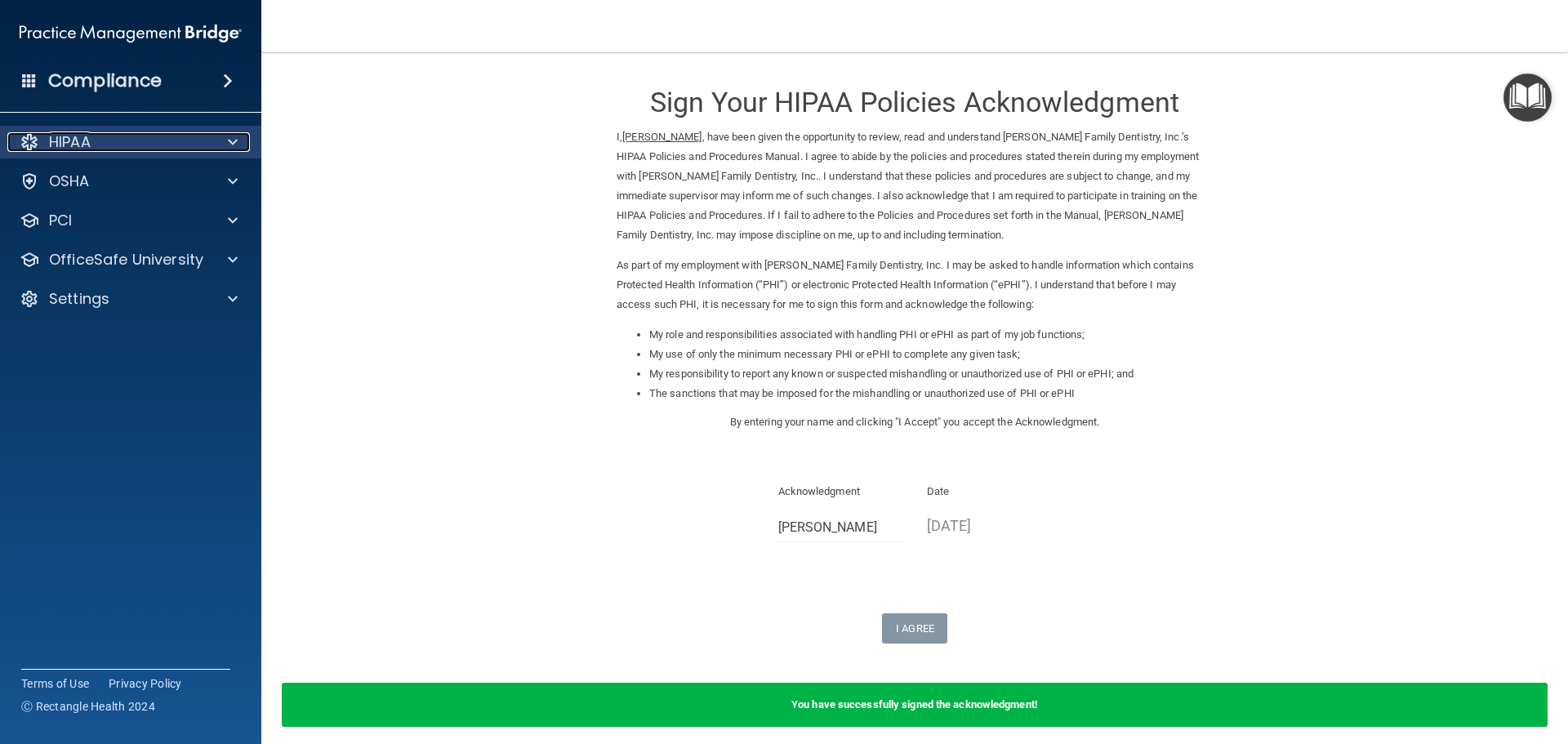
click at [94, 133] on div "HIPAA" at bounding box center [108, 142] width 203 height 20
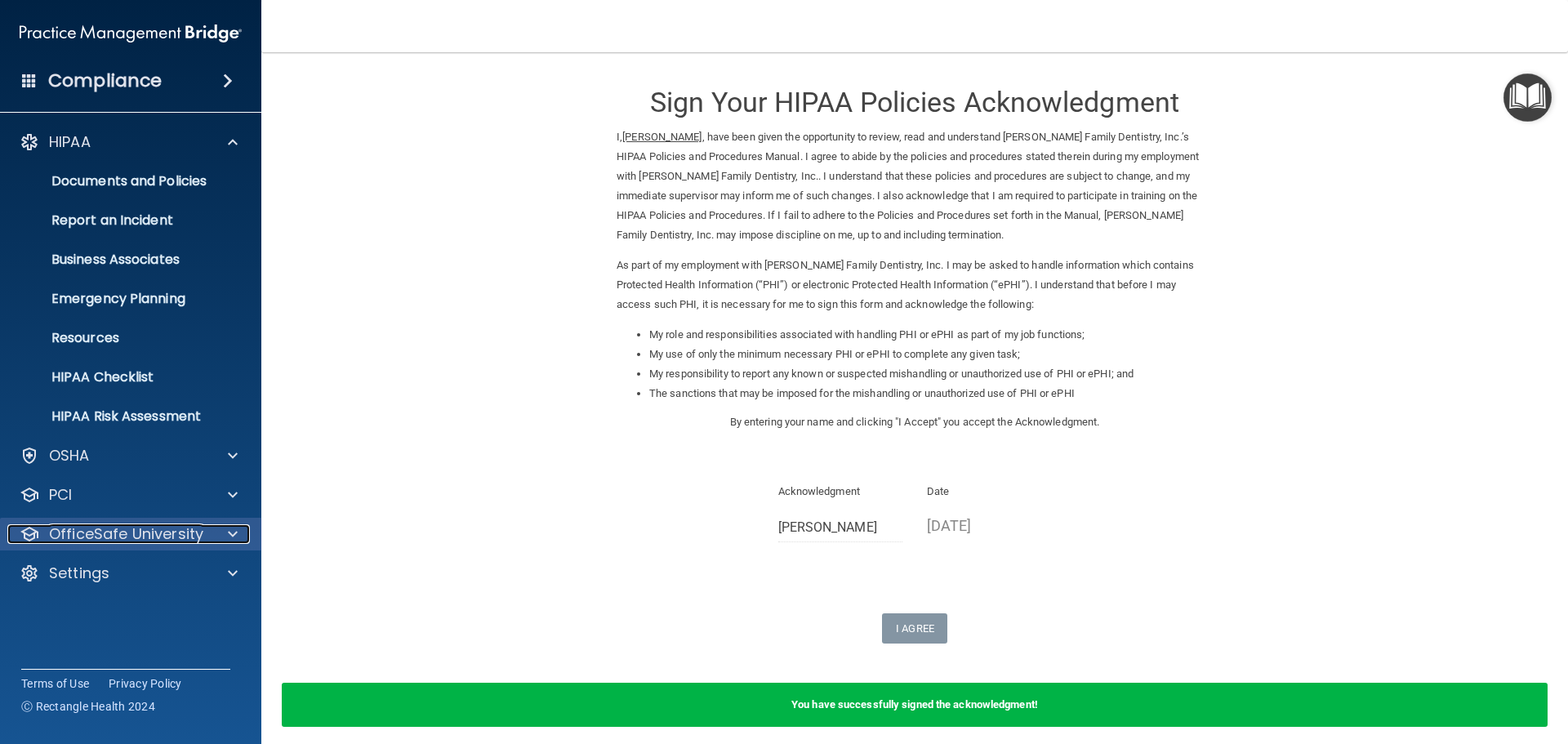
click at [147, 530] on p "OfficeSafe University" at bounding box center [126, 534] width 154 height 20
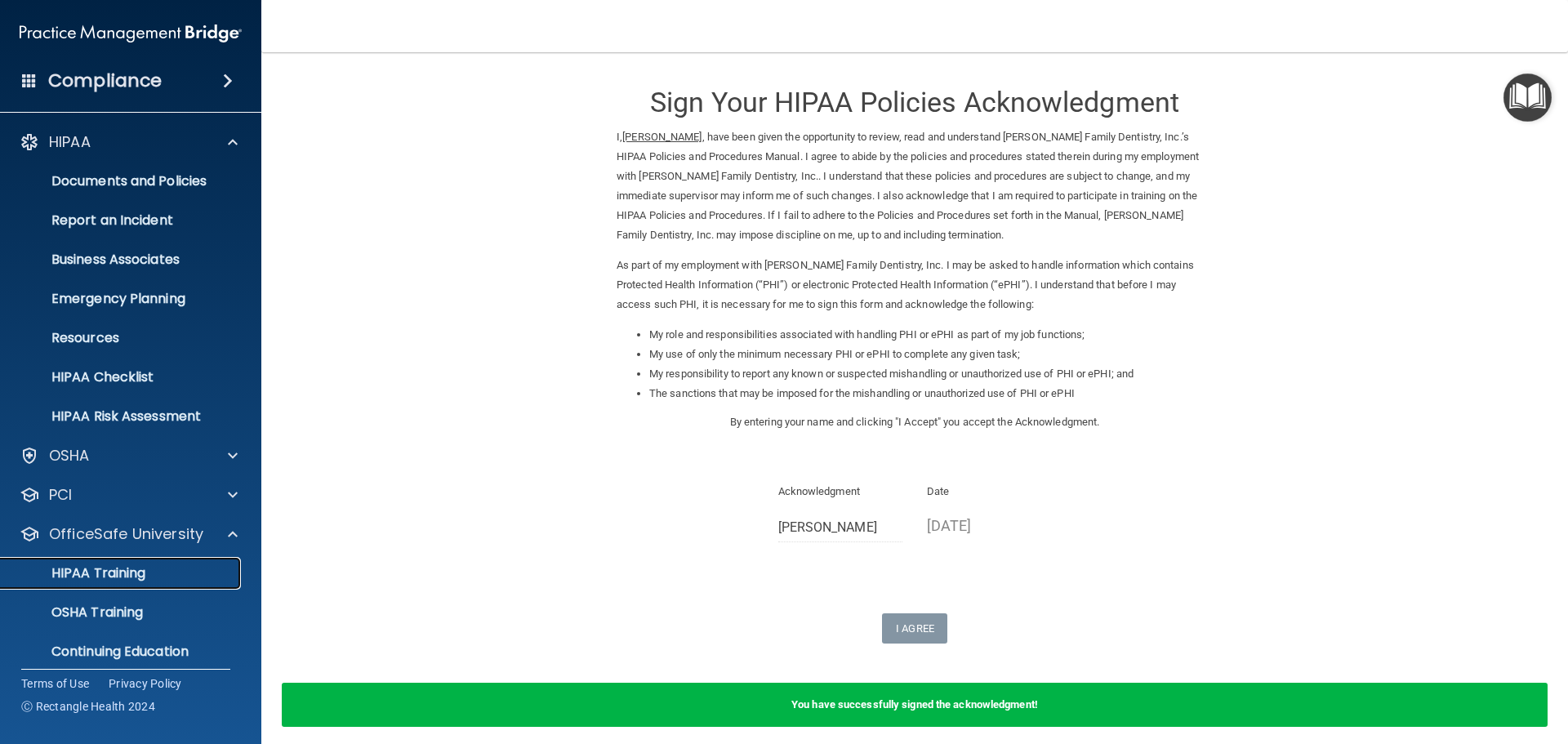
click at [121, 577] on p "HIPAA Training" at bounding box center [78, 573] width 135 height 16
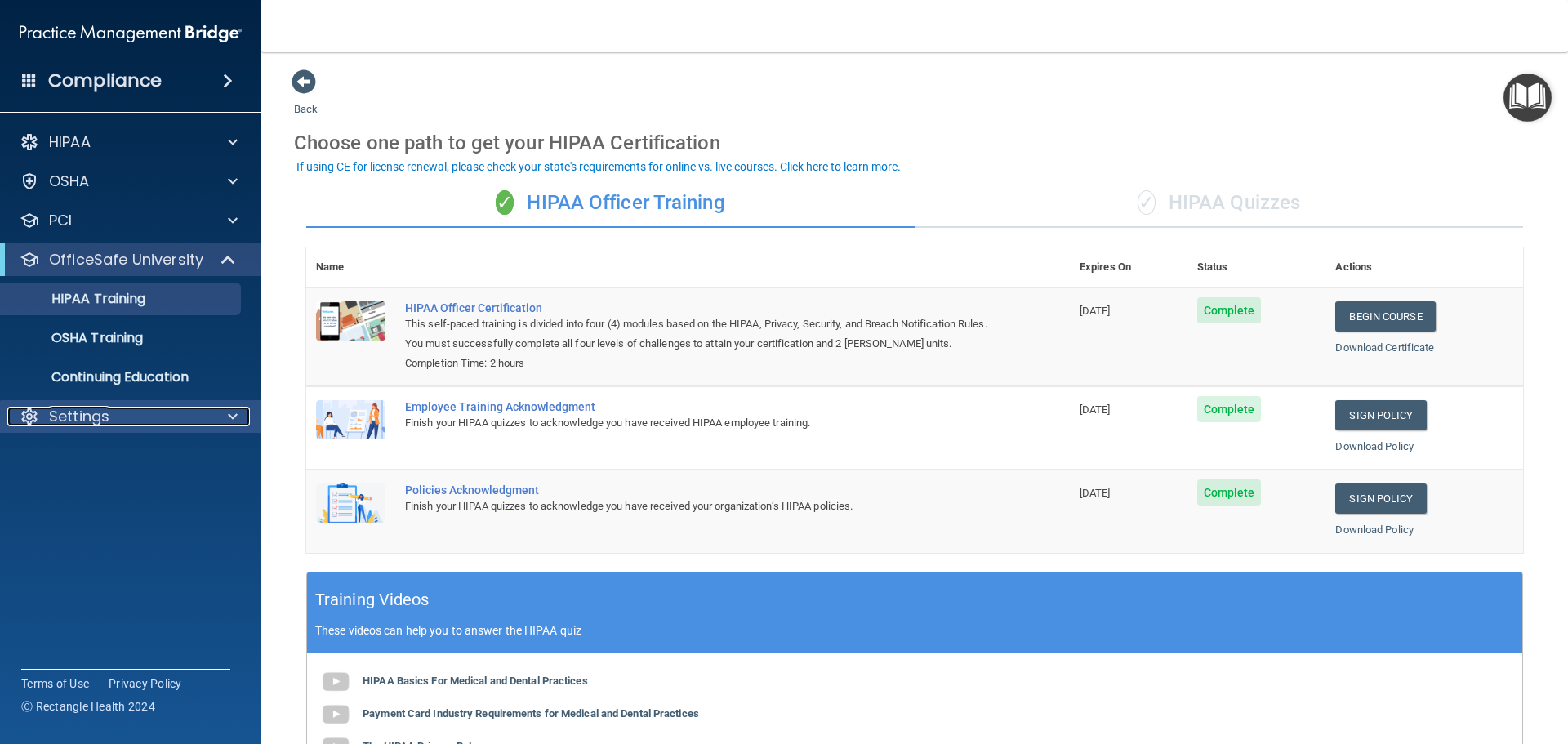
click at [126, 420] on div "Settings" at bounding box center [108, 416] width 203 height 20
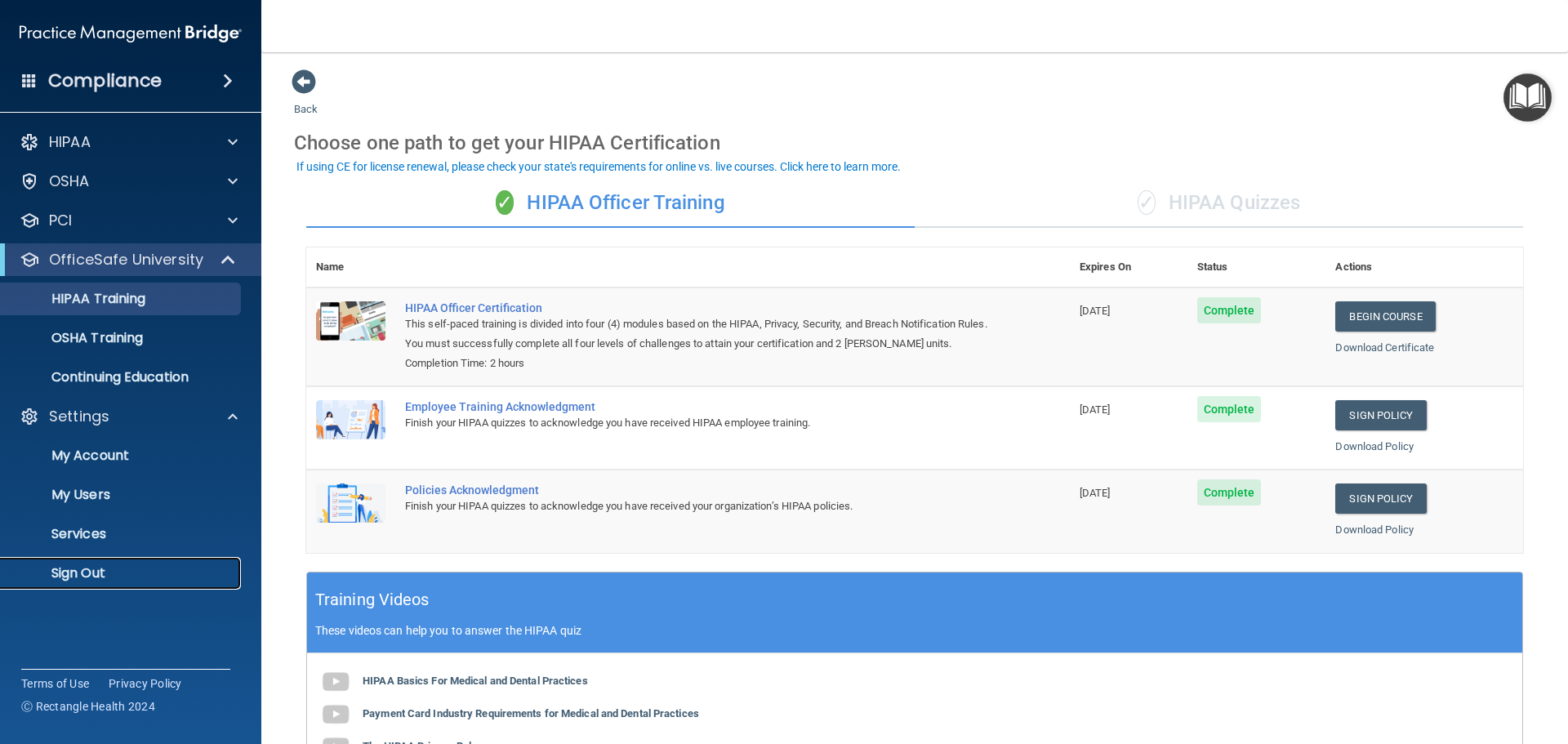
click at [101, 571] on p "Sign Out" at bounding box center [122, 573] width 223 height 16
